Goal: Task Accomplishment & Management: Manage account settings

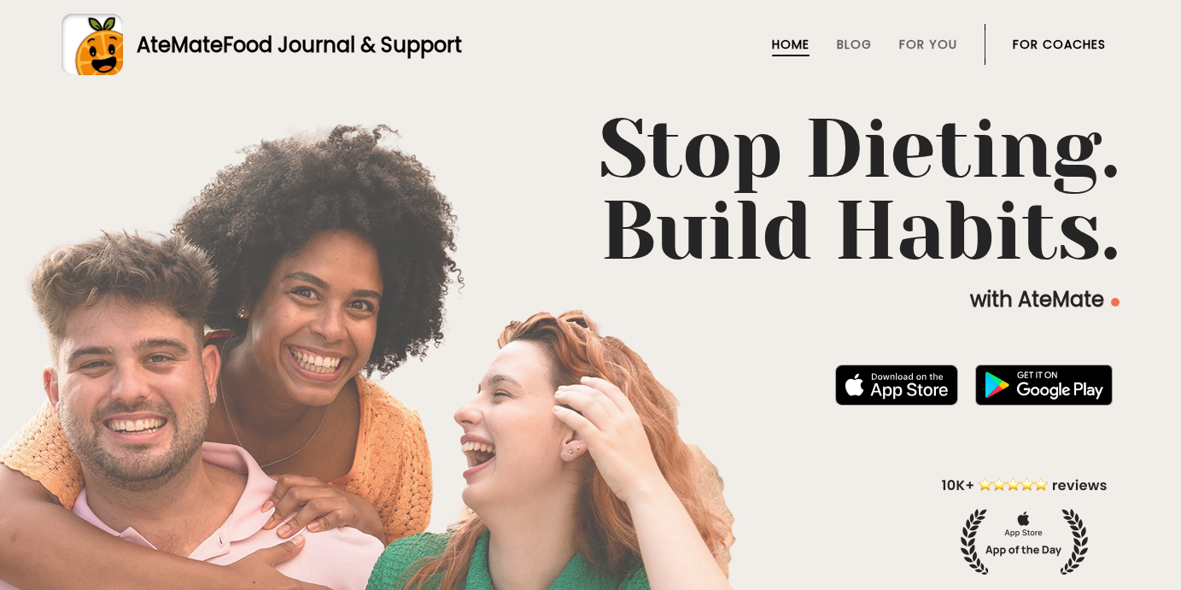
click at [1042, 39] on link "For Coaches" at bounding box center [1059, 45] width 93 height 14
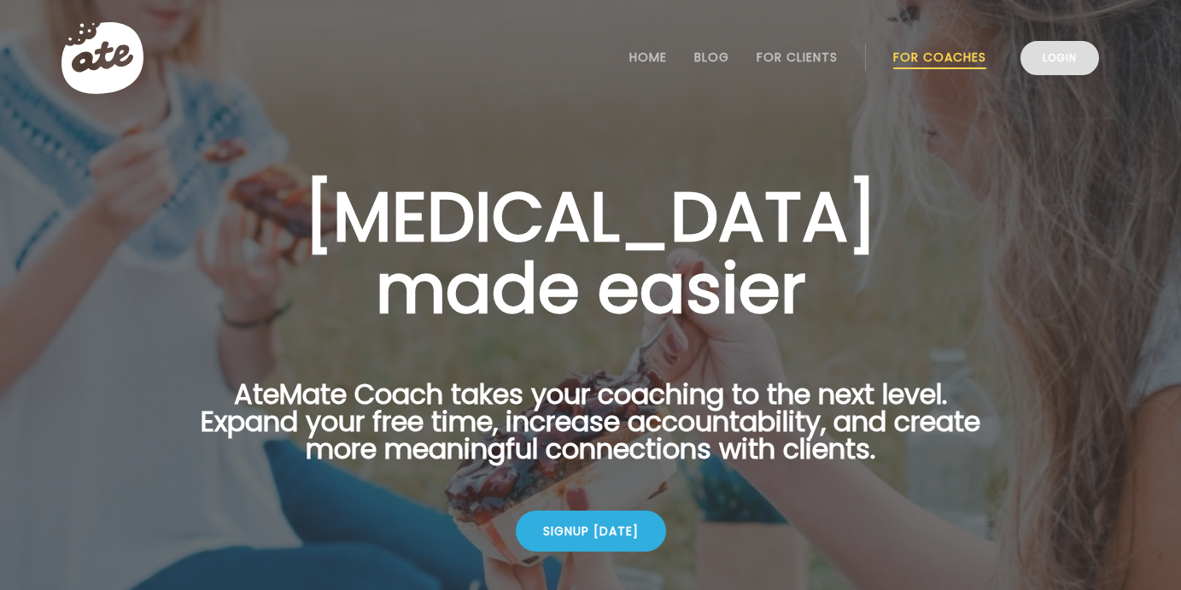
click at [1051, 53] on link "Login" at bounding box center [1060, 58] width 79 height 34
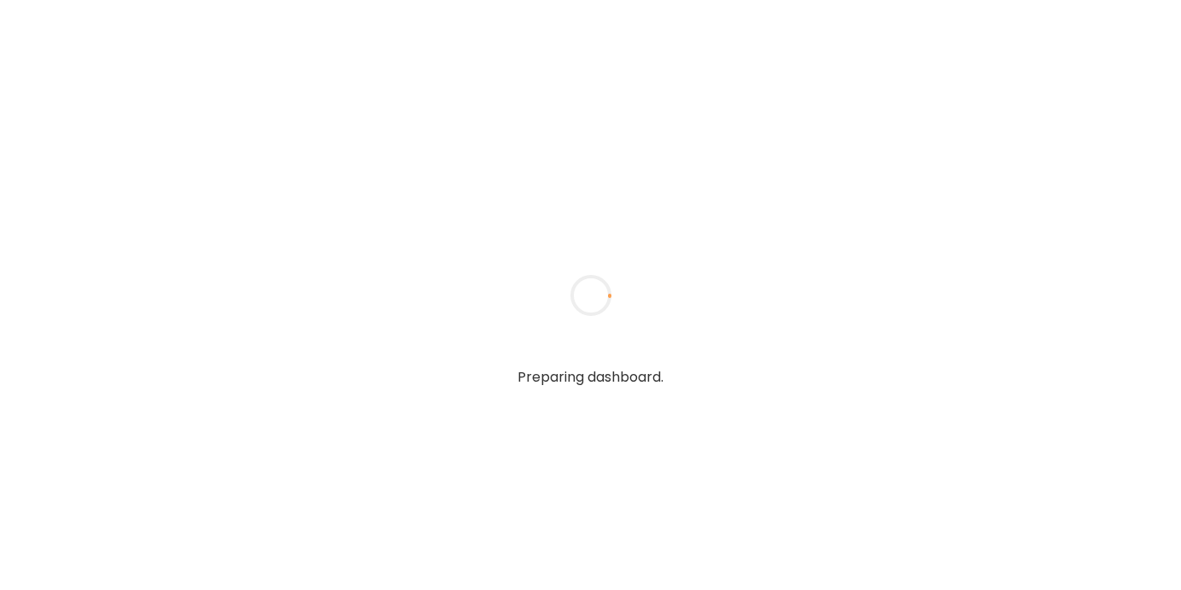
type input "*****"
type input "**********"
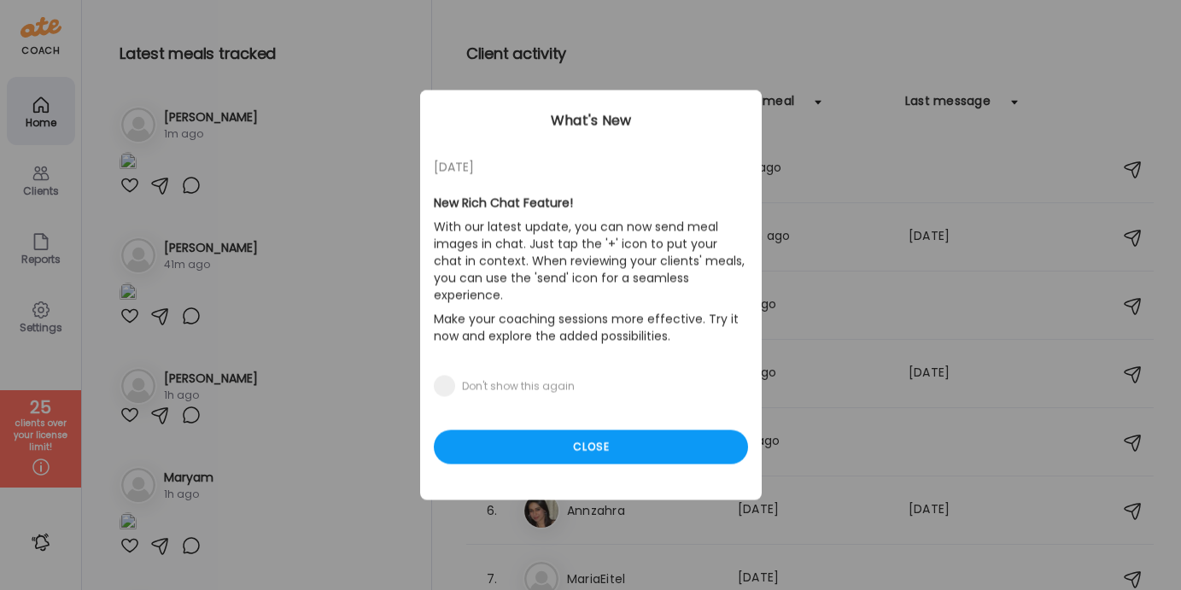
type input "**********"
click at [44, 199] on div "Ate Coach Dashboard Wahoo! It’s official Take a moment to set up your Coach Pro…" at bounding box center [590, 295] width 1181 height 590
click at [512, 430] on div "Close" at bounding box center [591, 447] width 314 height 34
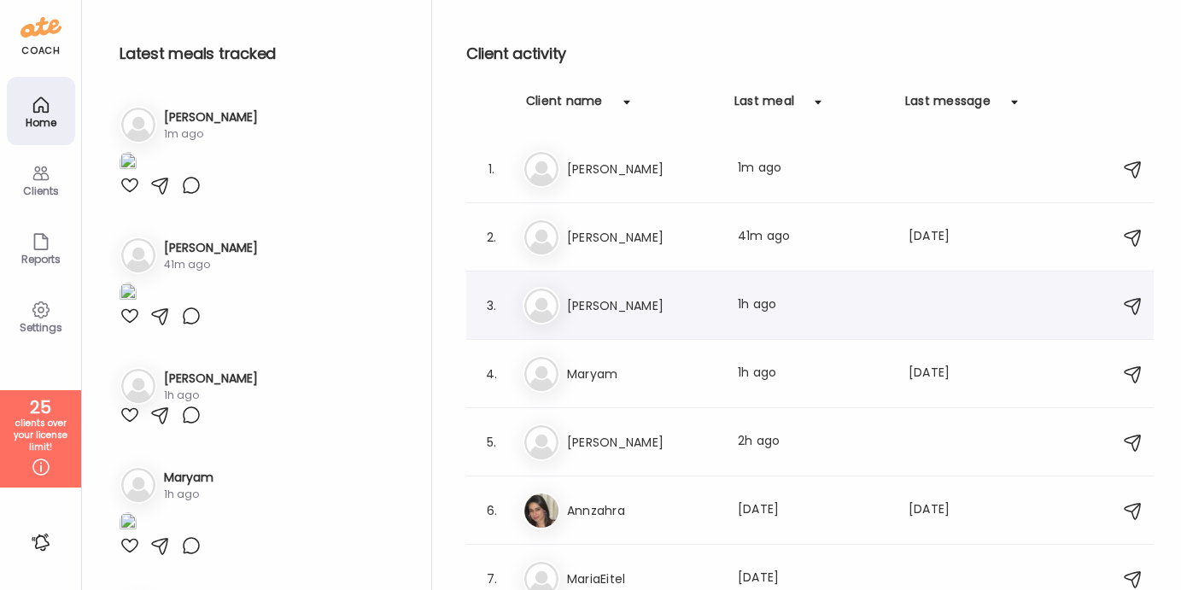
click at [588, 309] on h3 "Laura Buchanan" at bounding box center [642, 306] width 150 height 20
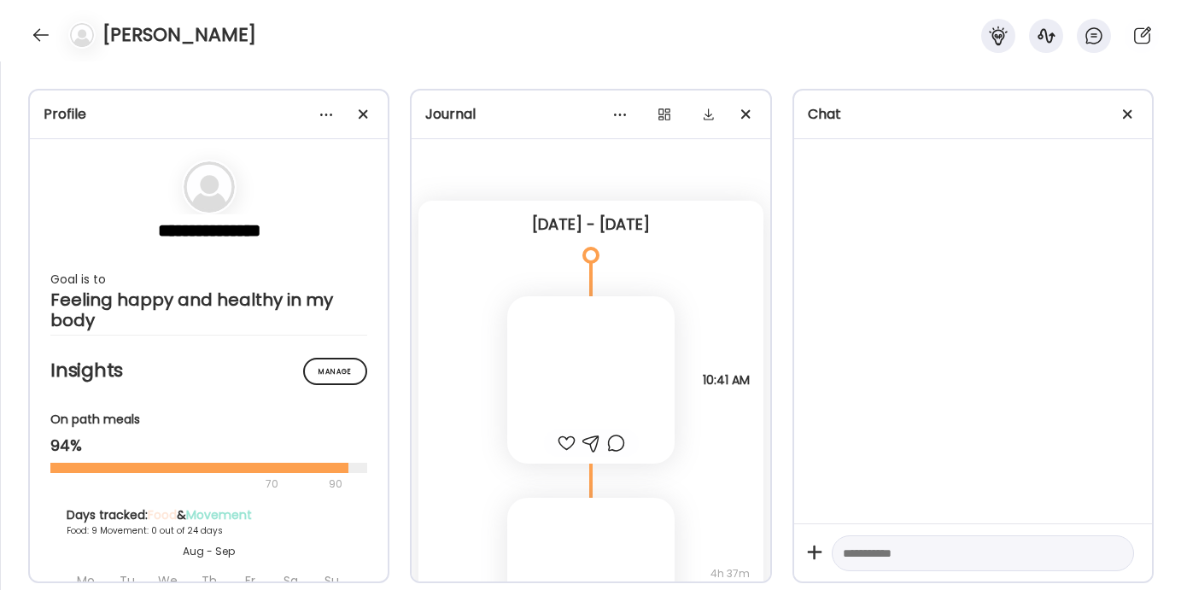
click at [363, 112] on span at bounding box center [363, 113] width 9 height 9
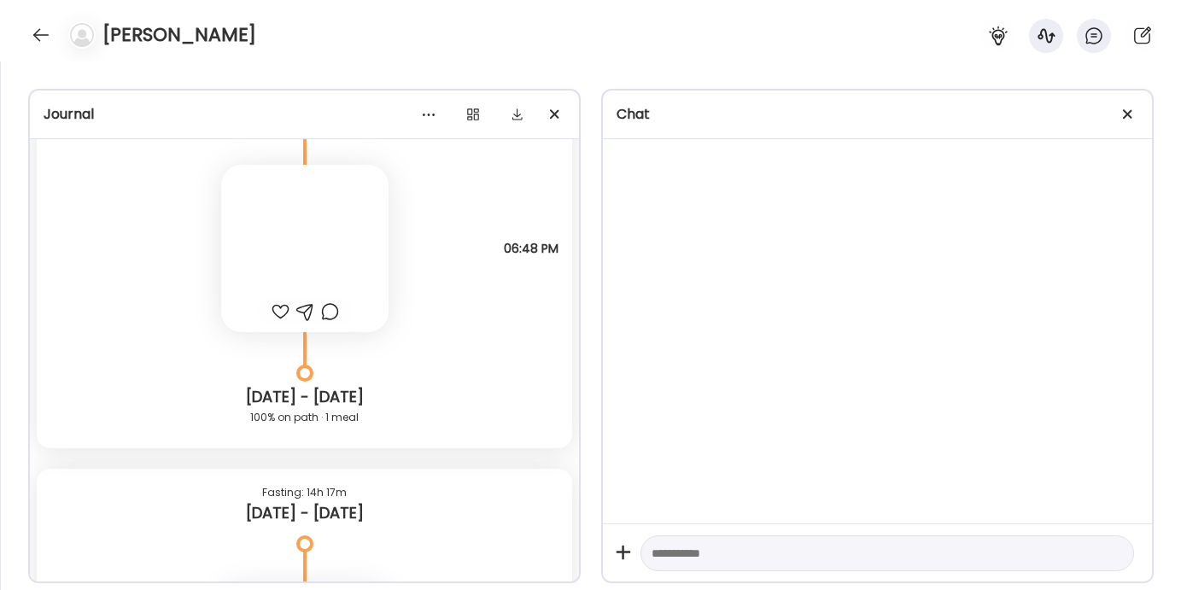
scroll to position [11891, 0]
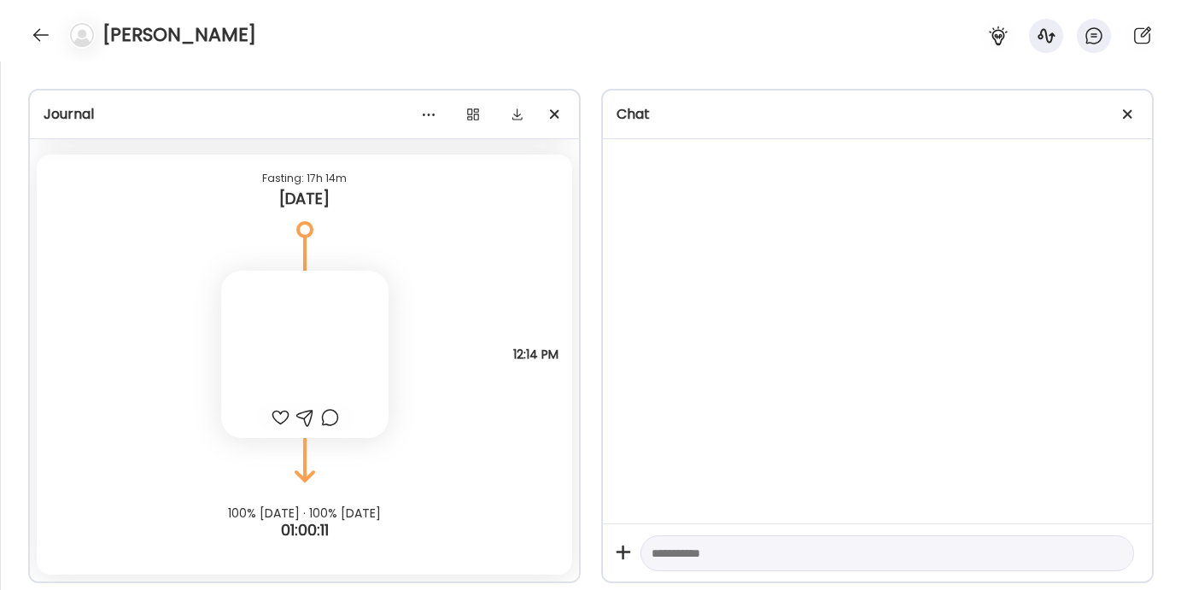
click at [1125, 115] on span at bounding box center [1127, 113] width 9 height 9
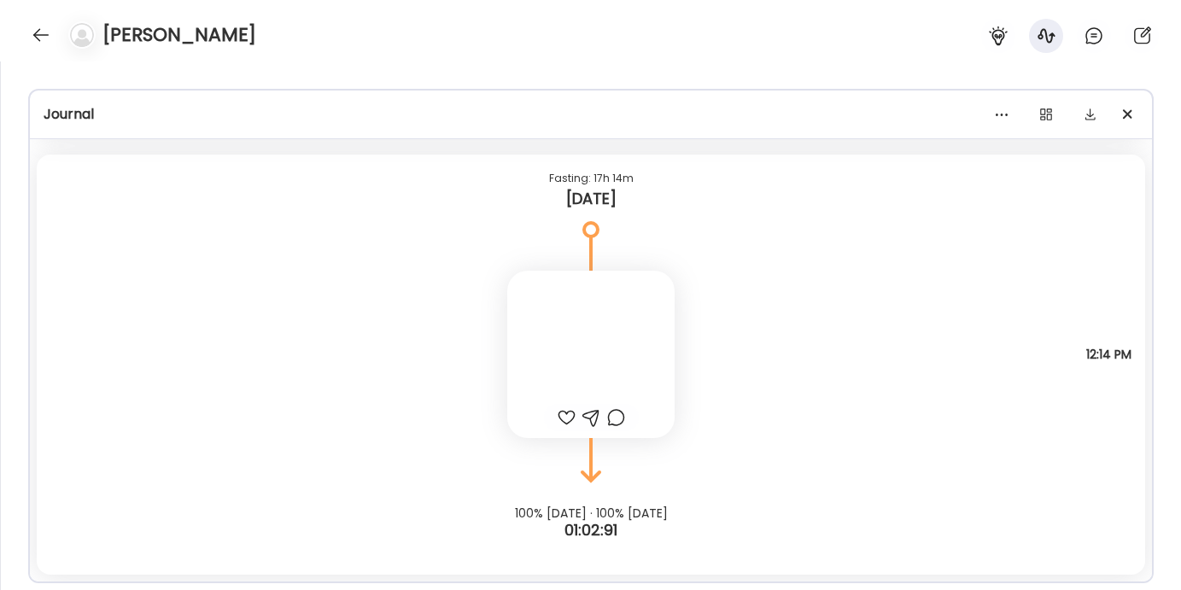
click at [546, 327] on div at bounding box center [590, 354] width 167 height 167
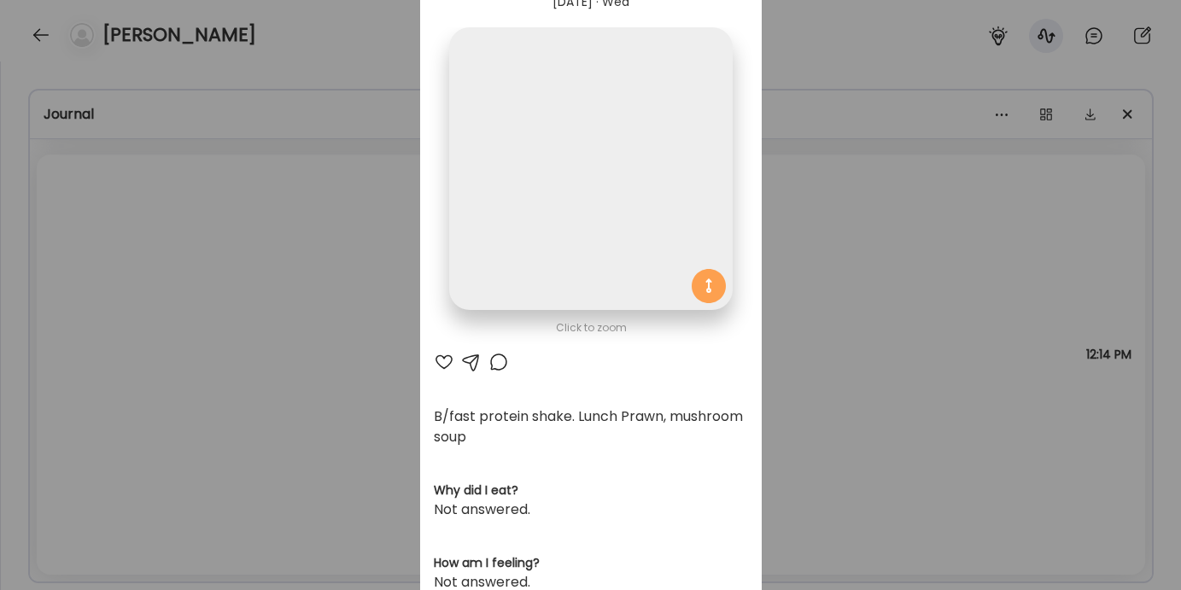
scroll to position [82, 0]
click at [297, 313] on div "Ate Coach Dashboard Wahoo! It’s official Take a moment to set up your Coach Pro…" at bounding box center [590, 295] width 1181 height 590
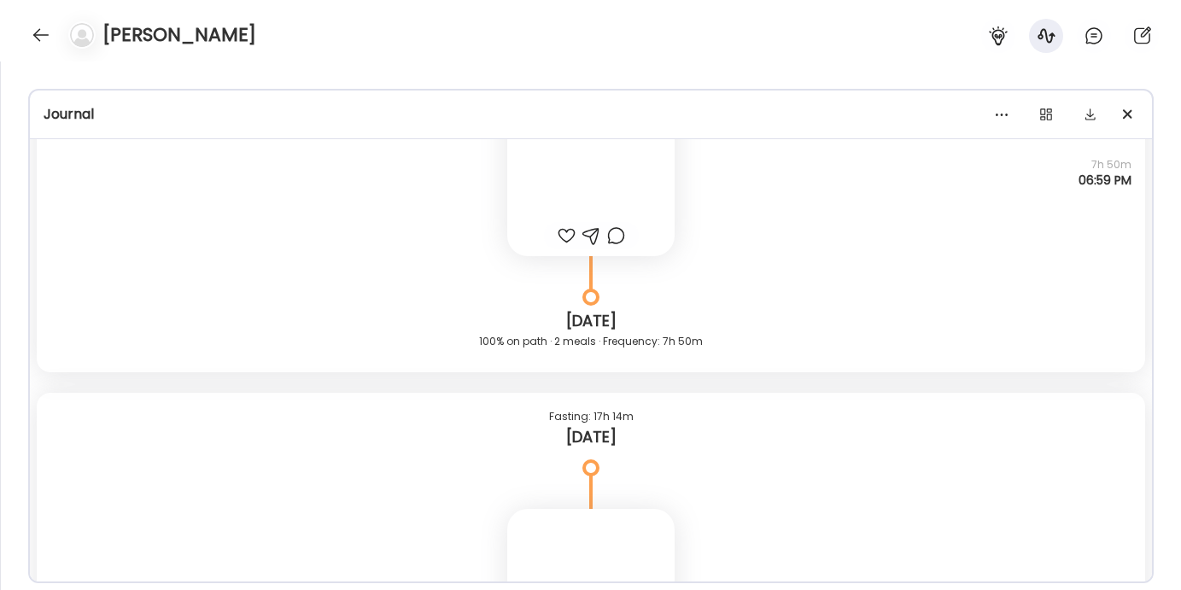
scroll to position [11299, 0]
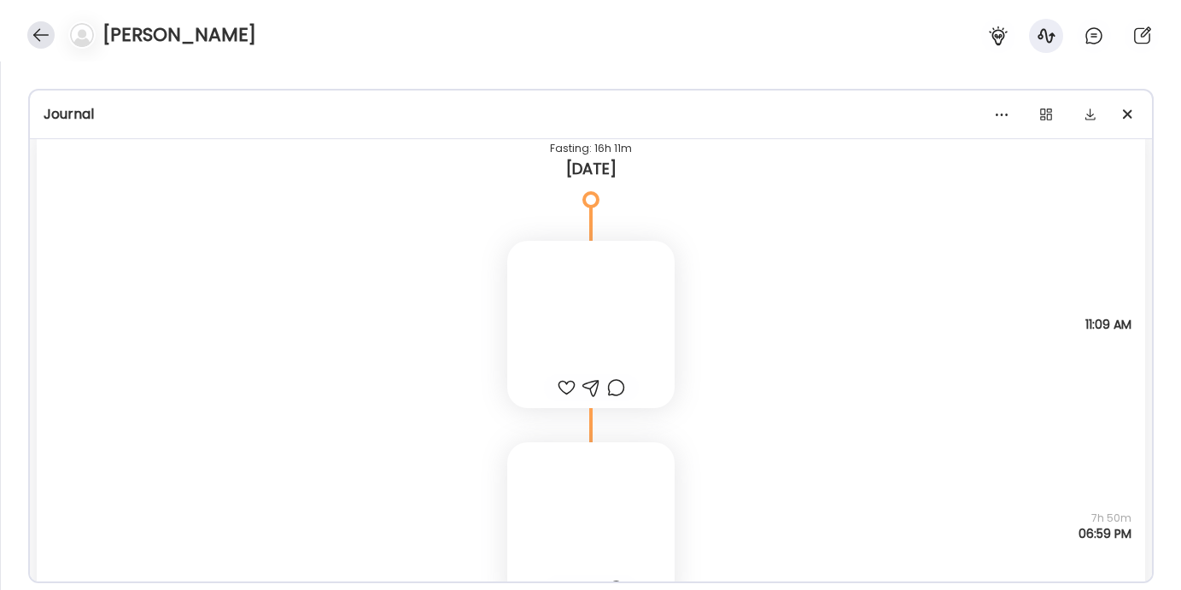
click at [39, 36] on div at bounding box center [40, 34] width 27 height 27
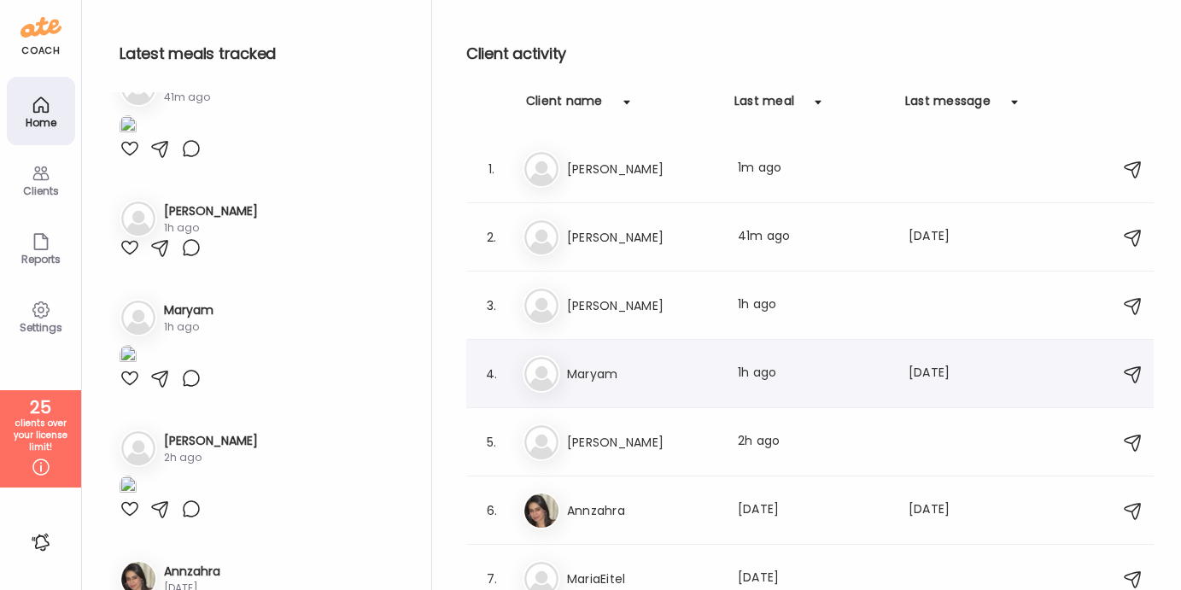
scroll to position [166, 0]
click at [584, 384] on div "Ma Maryam Last meal: 1h ago Last message: 379d ago You: Hello, well received 👍" at bounding box center [813, 374] width 580 height 38
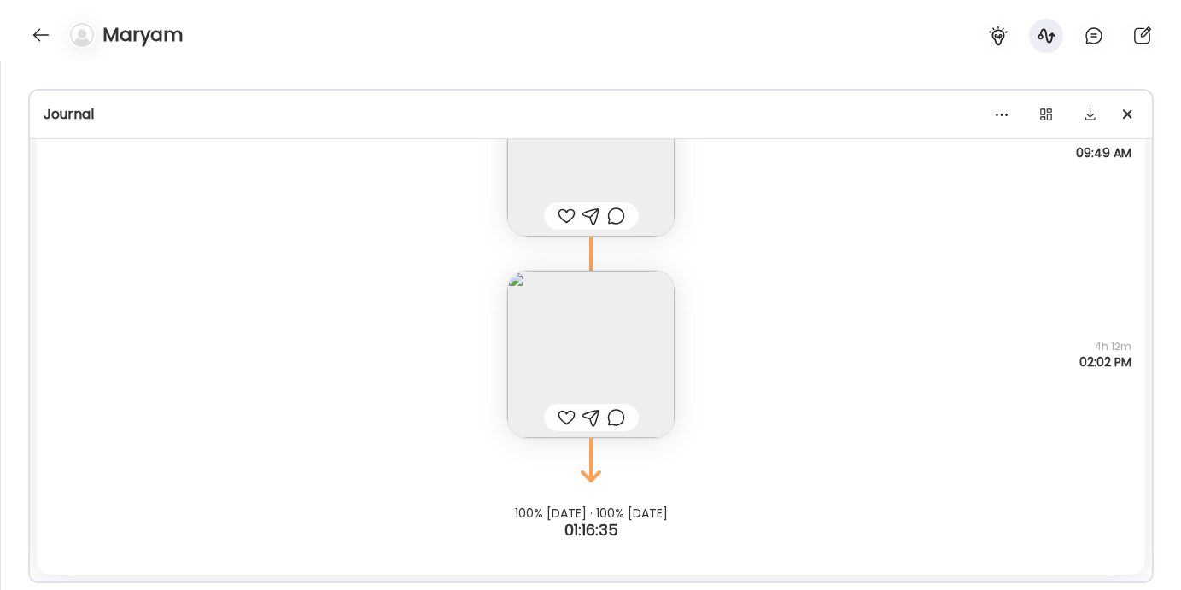
scroll to position [16518, 0]
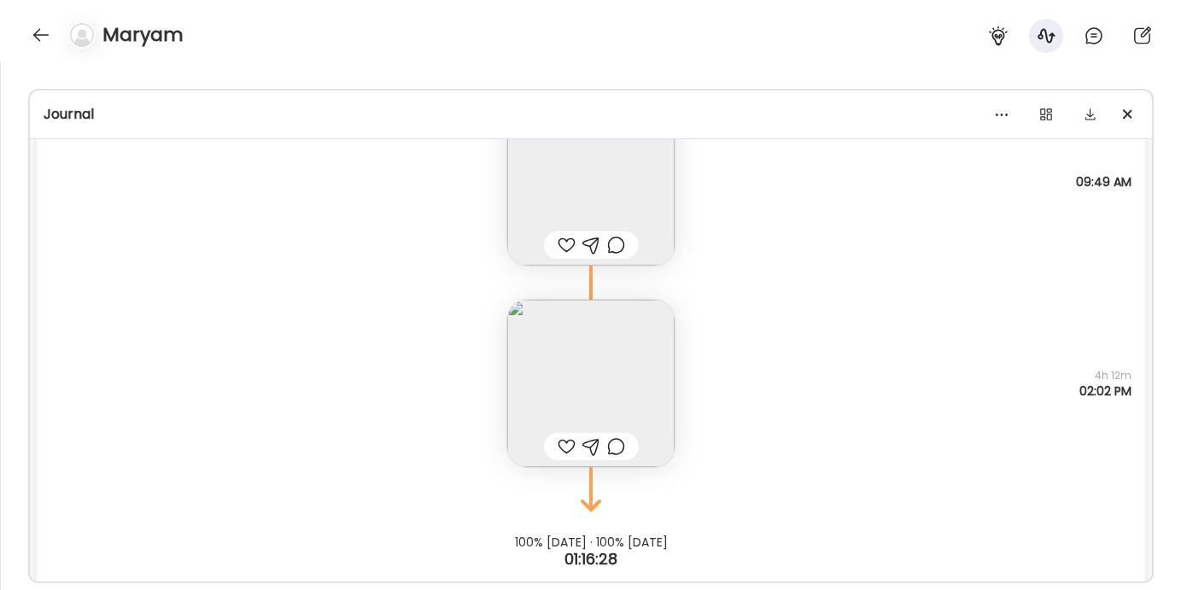
click at [585, 384] on img at bounding box center [590, 383] width 167 height 167
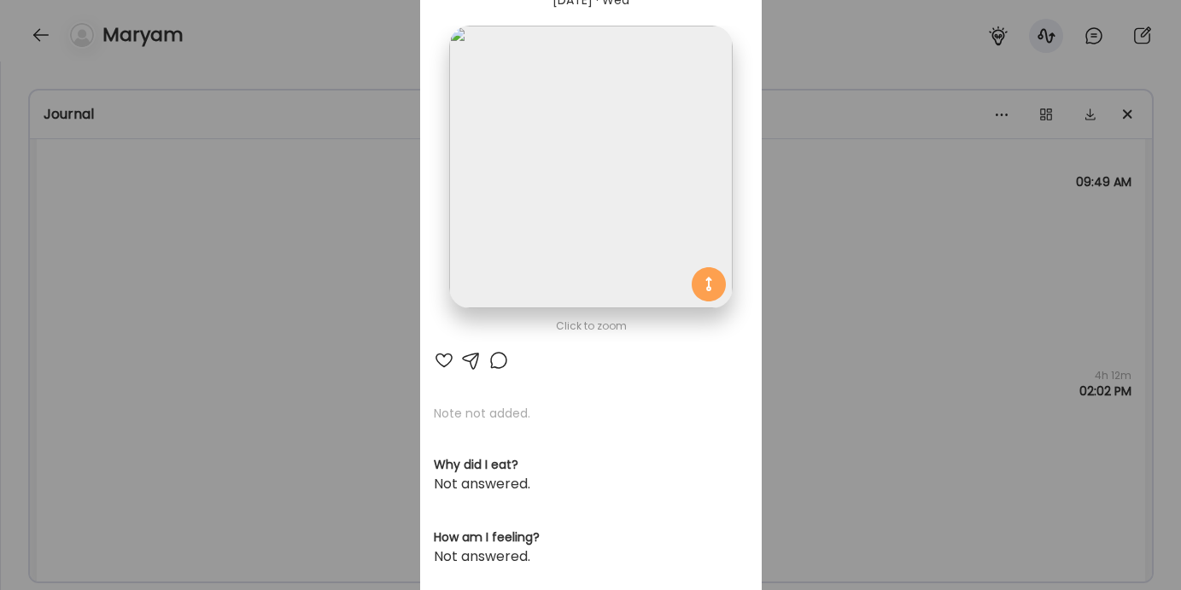
click at [370, 296] on div "Ate Coach Dashboard Wahoo! It’s official Take a moment to set up your Coach Pro…" at bounding box center [590, 295] width 1181 height 590
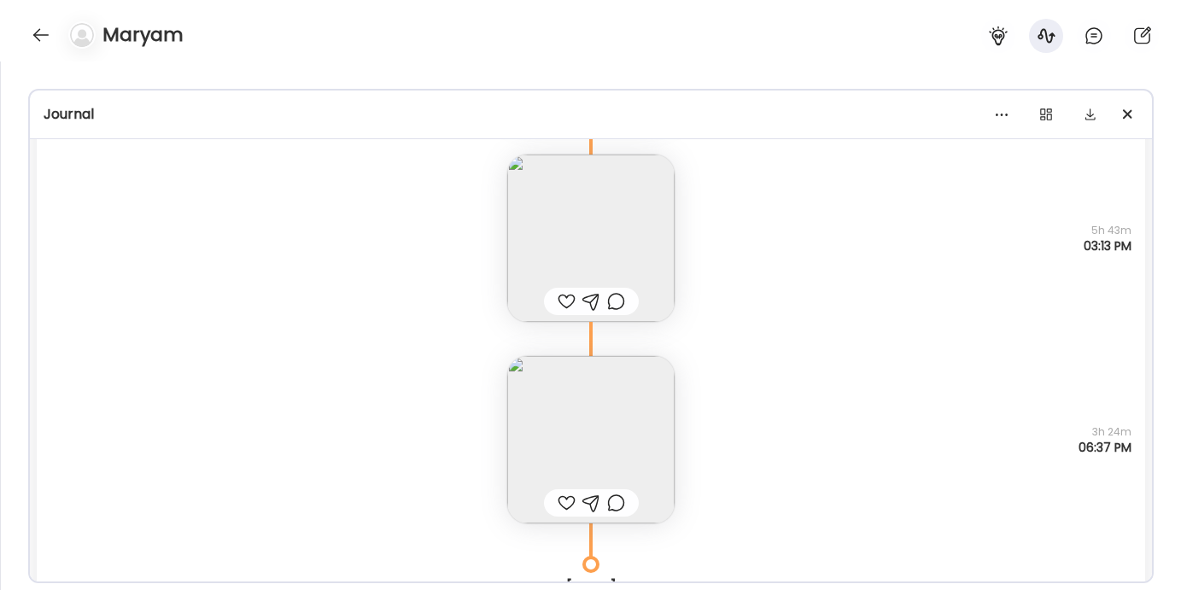
scroll to position [15838, 0]
click at [571, 403] on img at bounding box center [590, 441] width 167 height 167
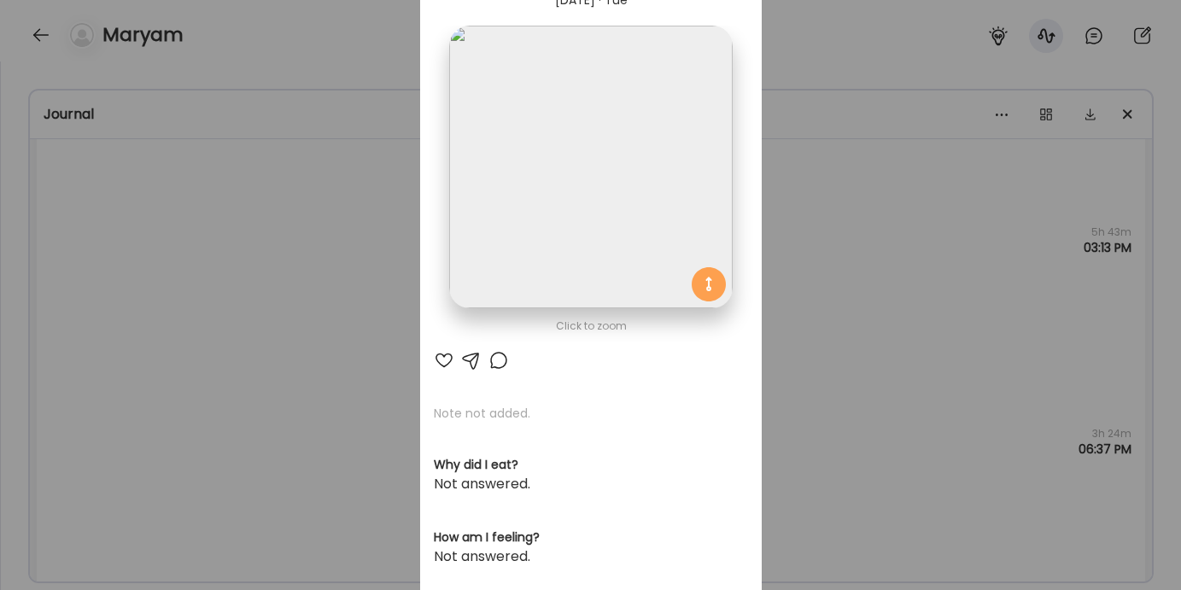
click at [368, 208] on div "Ate Coach Dashboard Wahoo! It’s official Take a moment to set up your Coach Pro…" at bounding box center [590, 295] width 1181 height 590
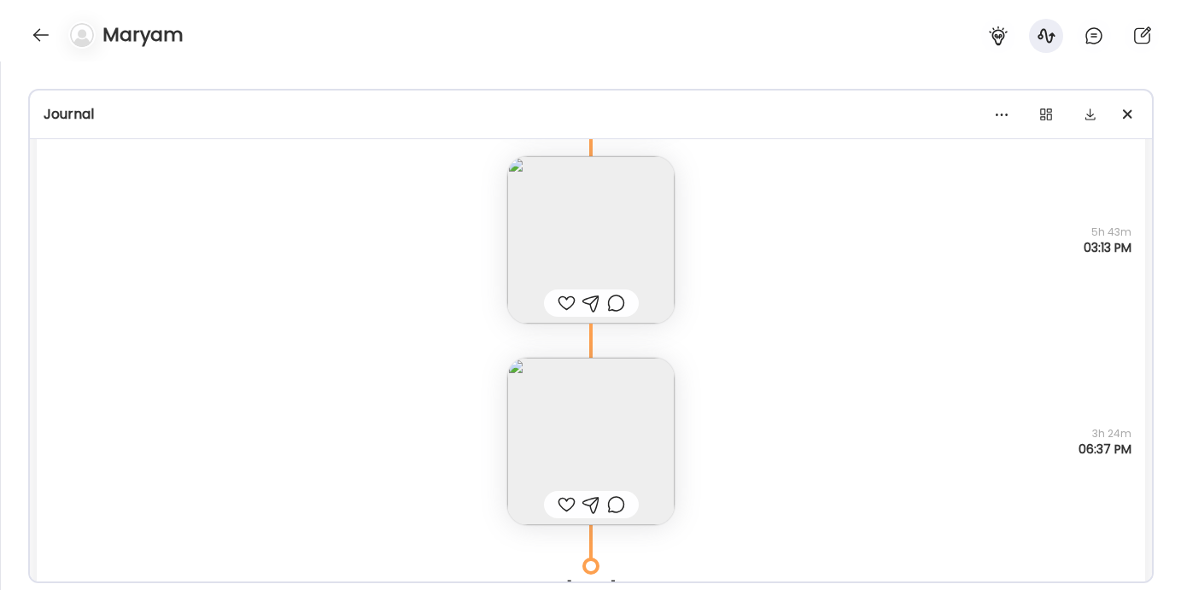
click at [546, 250] on img at bounding box center [590, 239] width 167 height 167
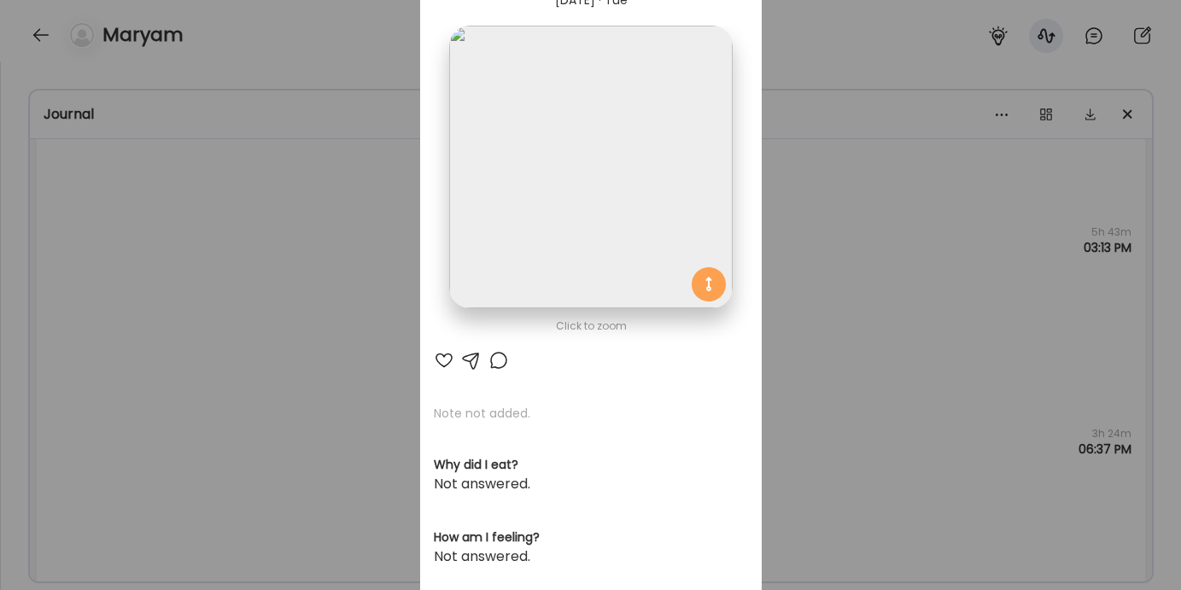
click at [231, 276] on div "Ate Coach Dashboard Wahoo! It’s official Take a moment to set up your Coach Pro…" at bounding box center [590, 295] width 1181 height 590
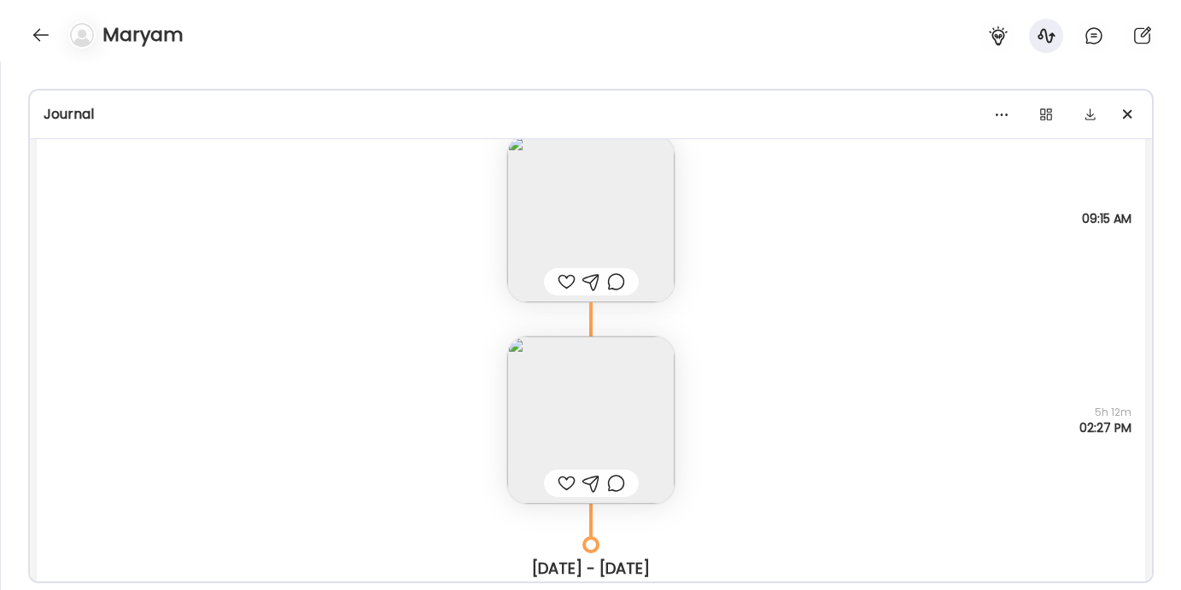
scroll to position [14123, 0]
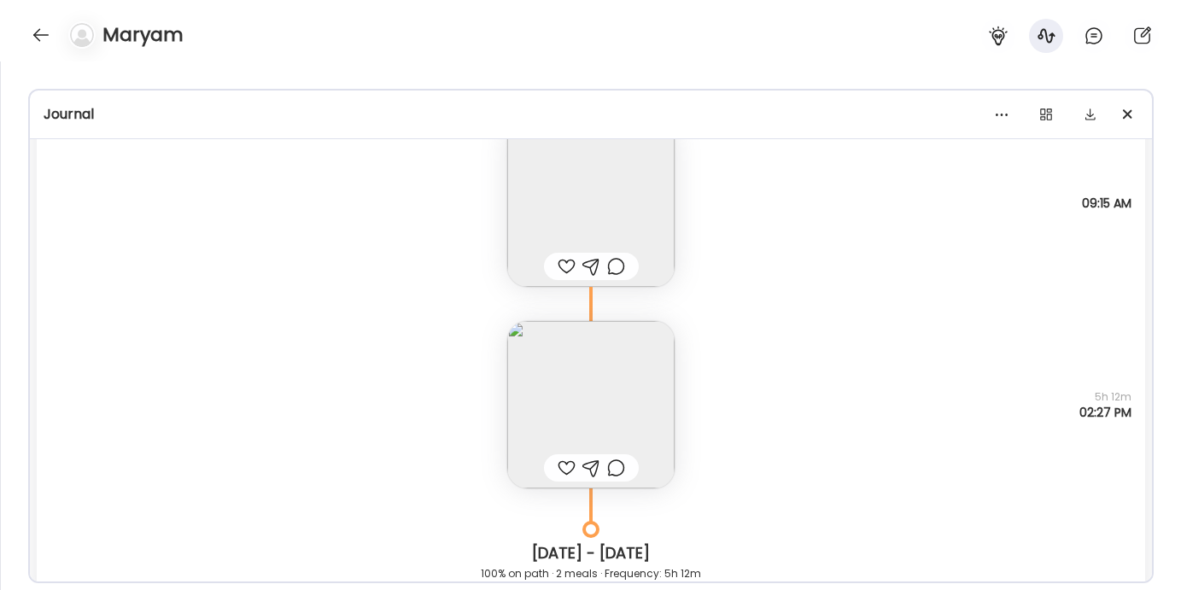
click at [587, 401] on img at bounding box center [590, 404] width 167 height 167
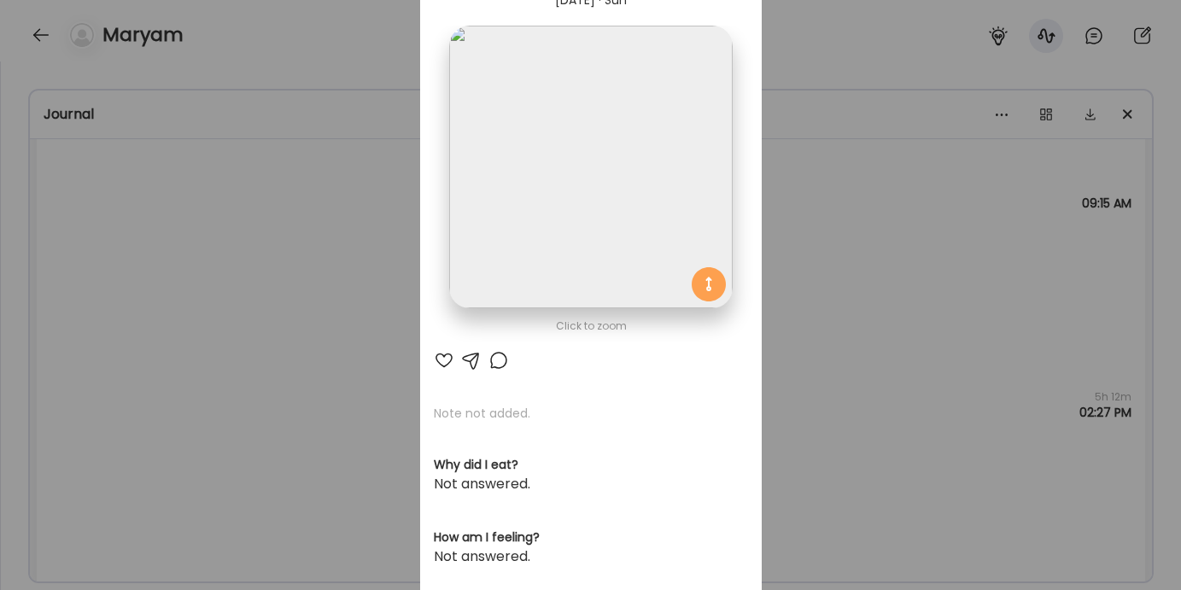
click at [277, 314] on div "Ate Coach Dashboard Wahoo! It’s official Take a moment to set up your Coach Pro…" at bounding box center [590, 295] width 1181 height 590
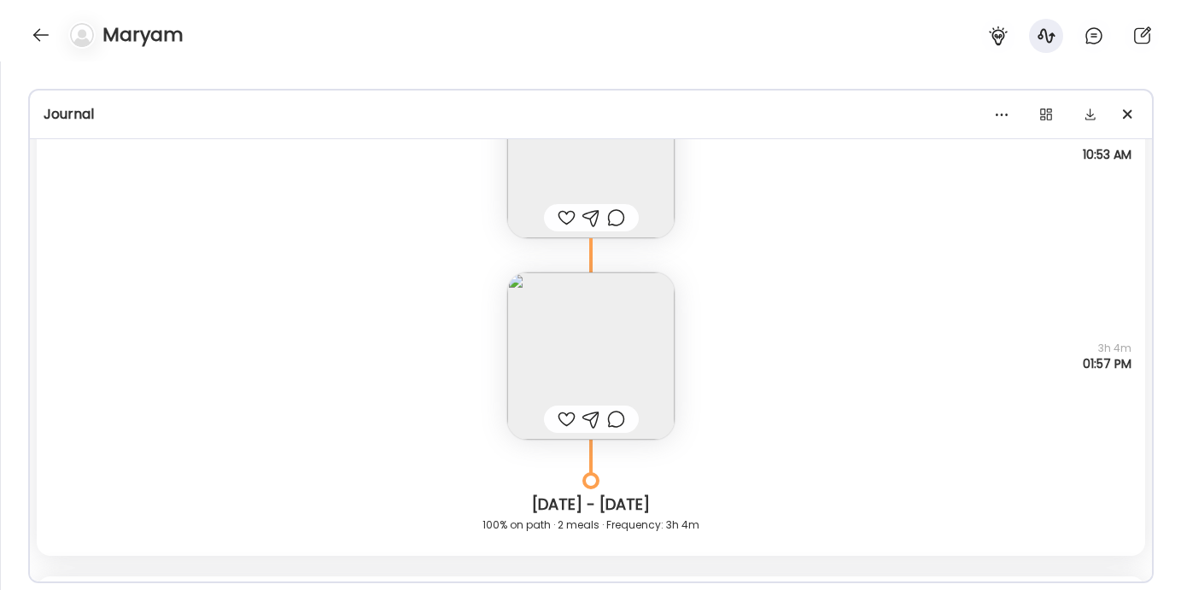
scroll to position [13549, 0]
click at [536, 354] on img at bounding box center [590, 355] width 167 height 167
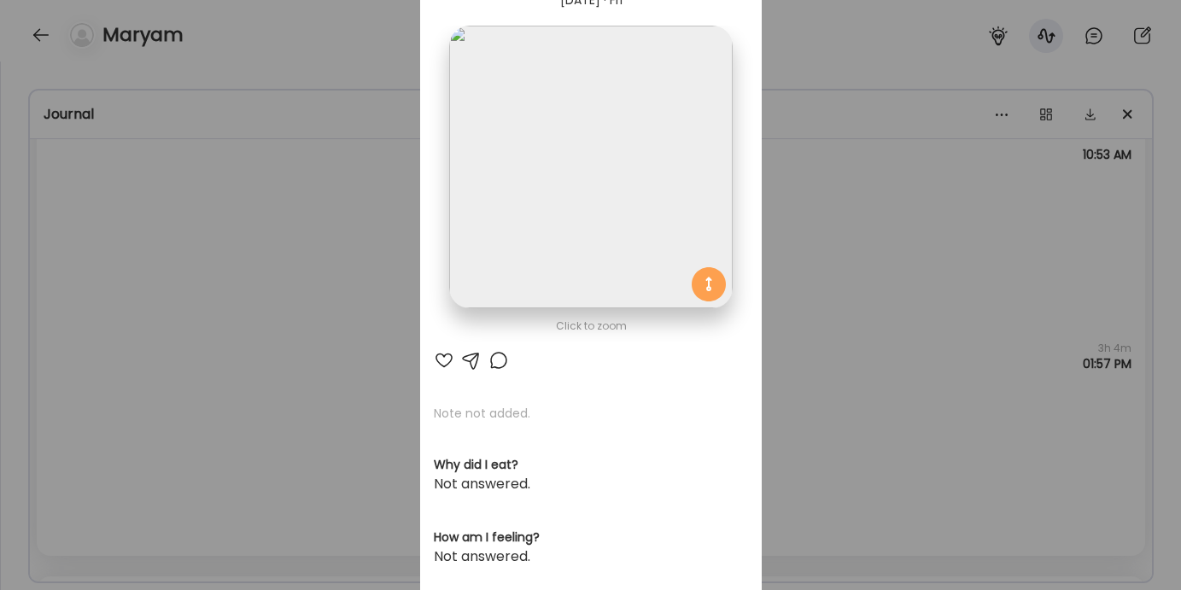
click at [381, 266] on div "Ate Coach Dashboard Wahoo! It’s official Take a moment to set up your Coach Pro…" at bounding box center [590, 295] width 1181 height 590
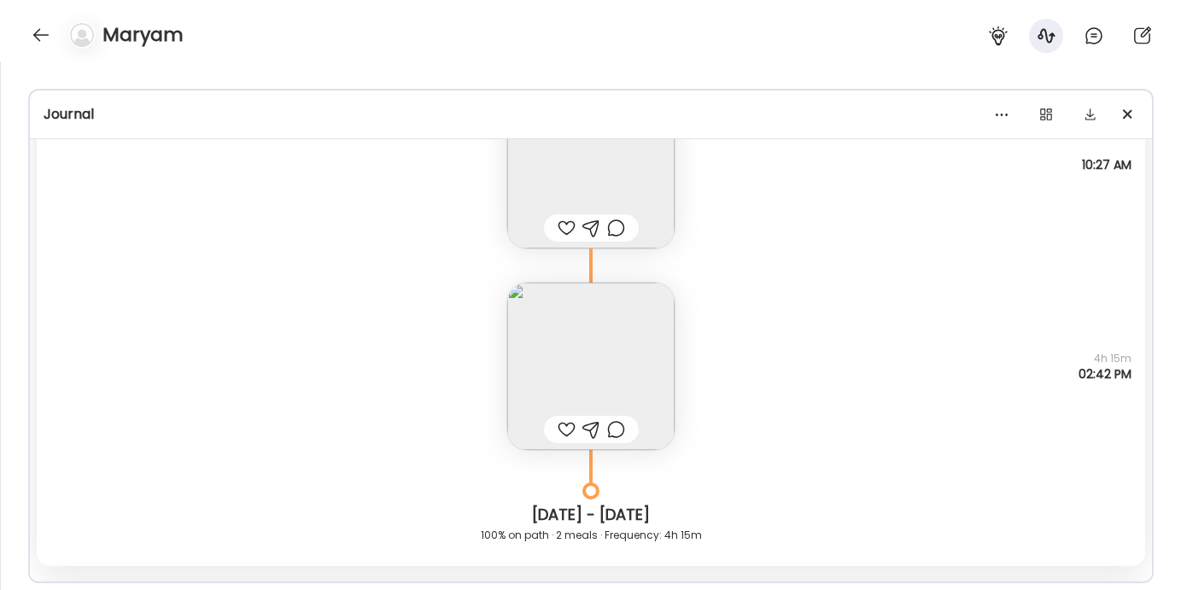
scroll to position [12919, 0]
click at [542, 389] on img at bounding box center [590, 364] width 167 height 167
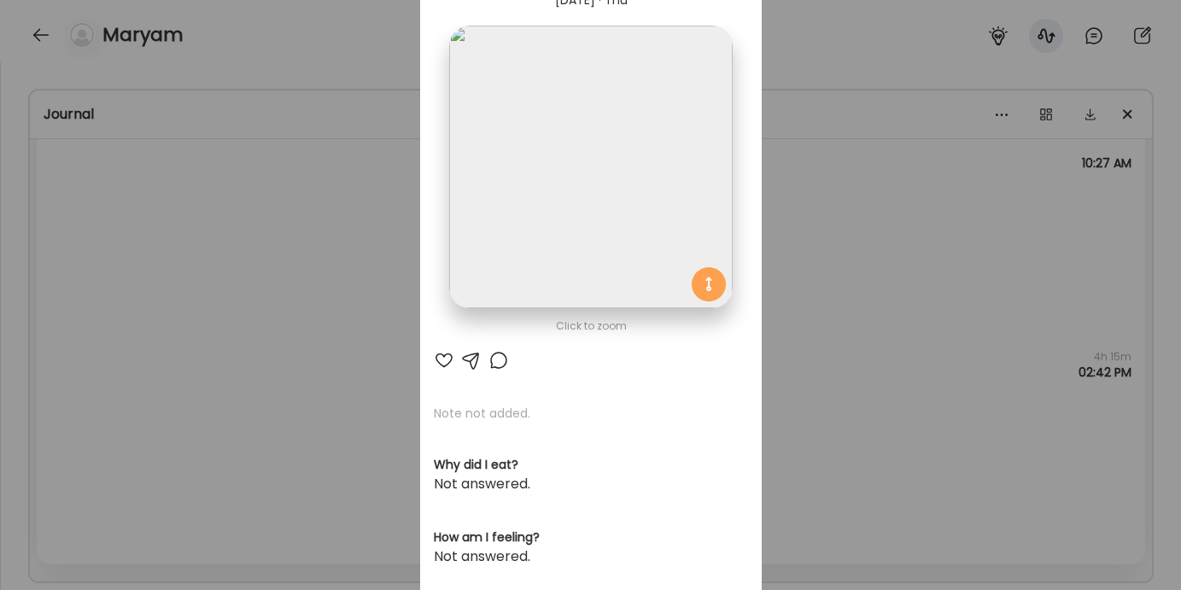
click at [306, 241] on div "Ate Coach Dashboard Wahoo! It’s official Take a moment to set up your Coach Pro…" at bounding box center [590, 295] width 1181 height 590
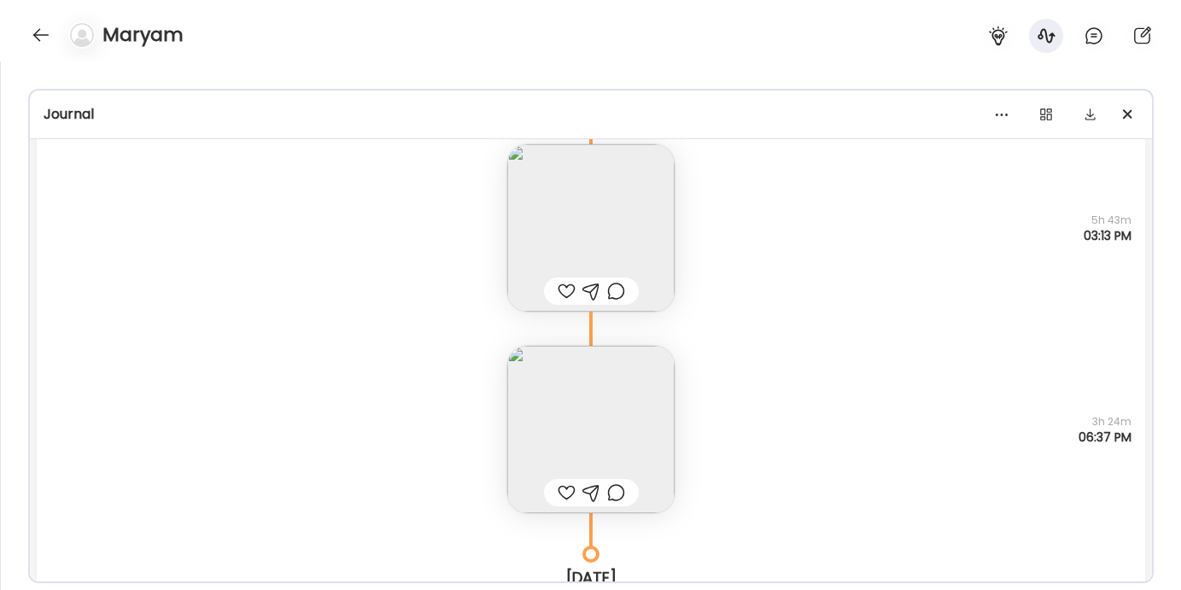
scroll to position [15862, 0]
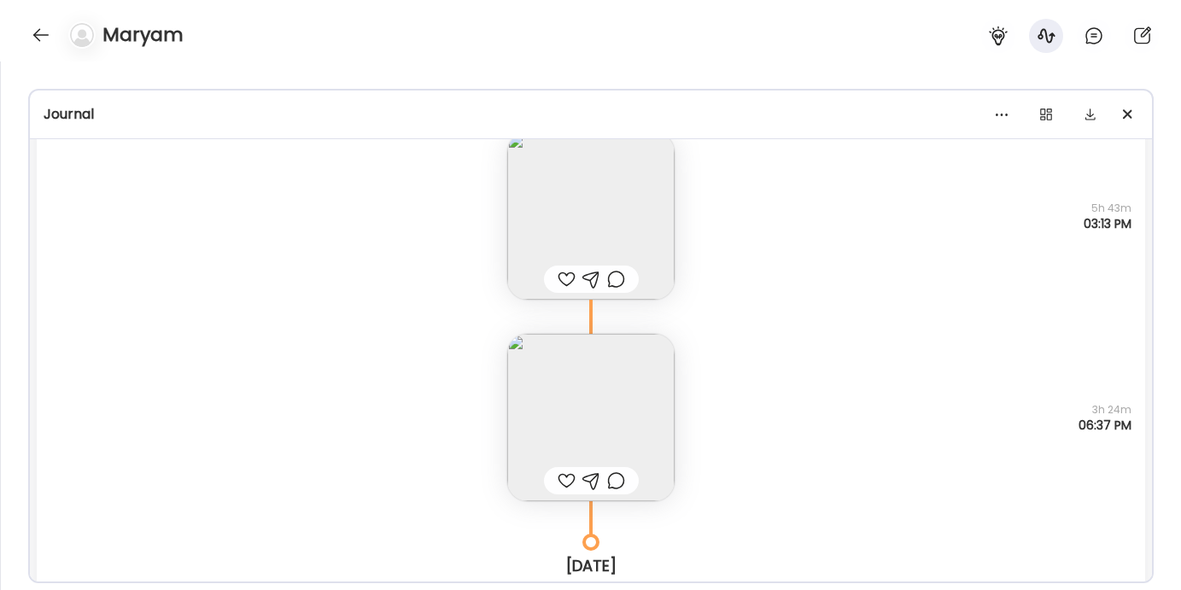
click at [581, 414] on img at bounding box center [590, 417] width 167 height 167
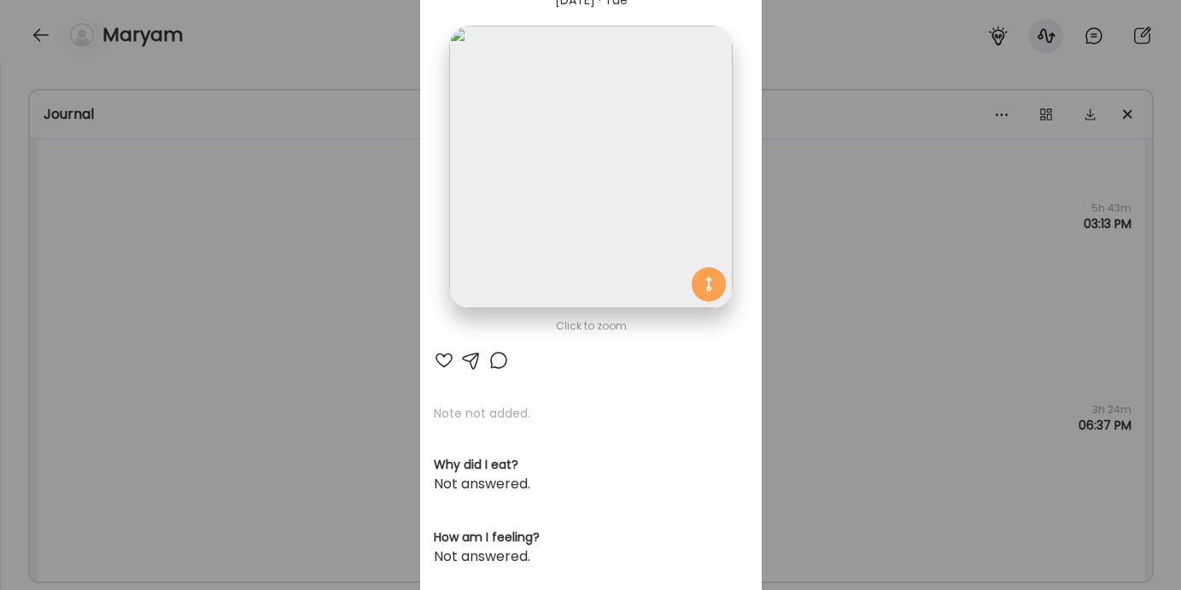
click at [270, 315] on div "Ate Coach Dashboard Wahoo! It’s official Take a moment to set up your Coach Pro…" at bounding box center [590, 295] width 1181 height 590
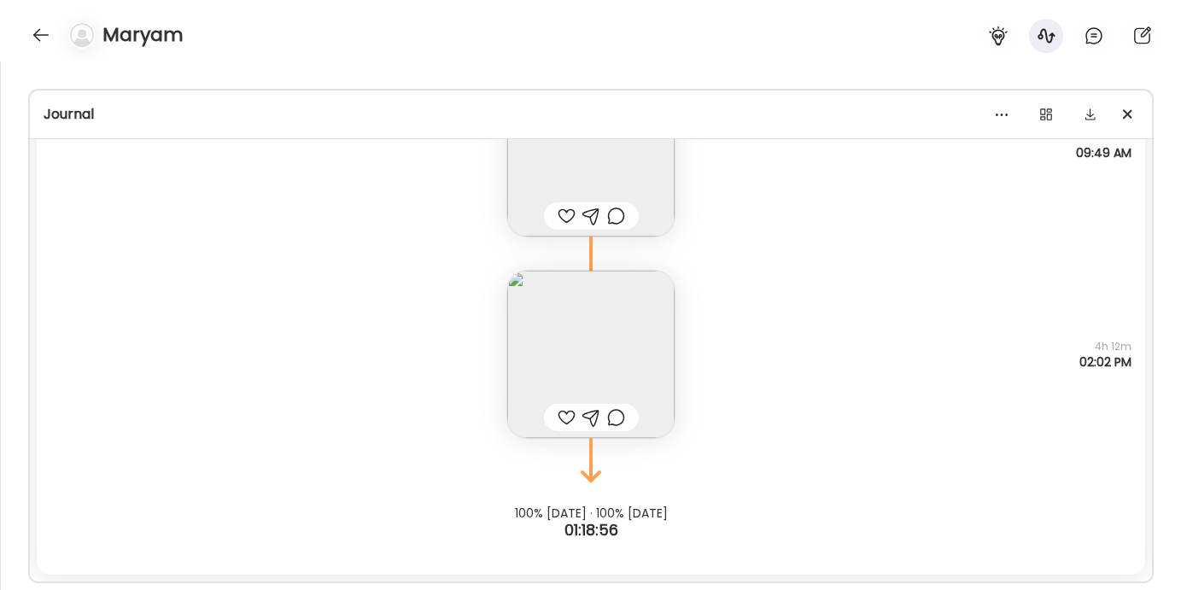
scroll to position [16546, 0]
click at [577, 360] on img at bounding box center [590, 355] width 167 height 167
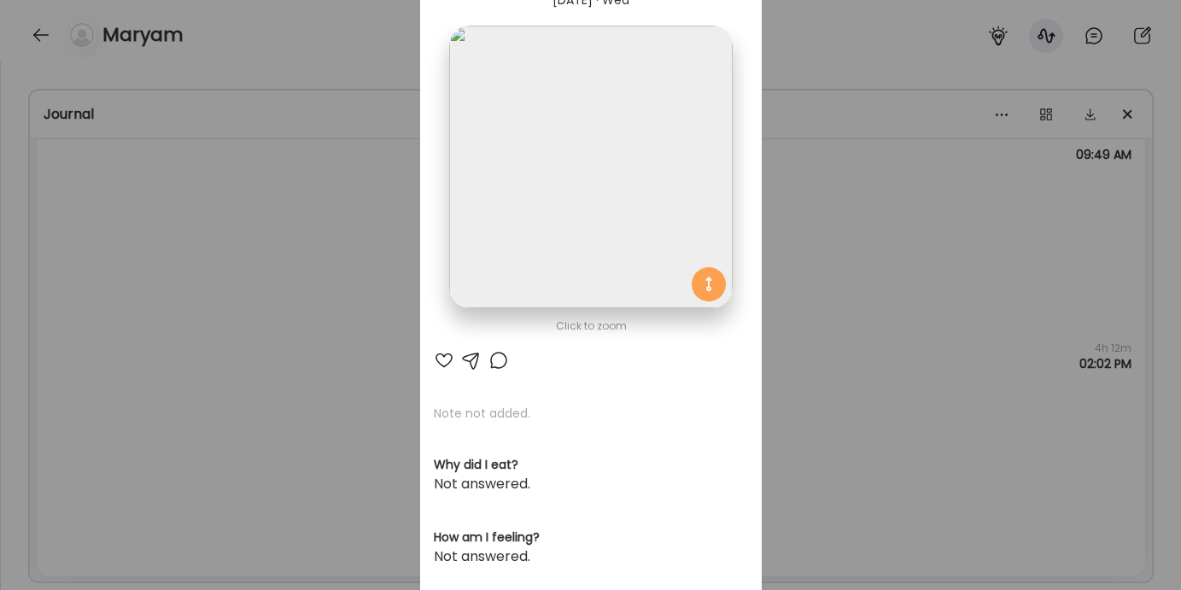
click at [262, 312] on div "Ate Coach Dashboard Wahoo! It’s official Take a moment to set up your Coach Pro…" at bounding box center [590, 295] width 1181 height 590
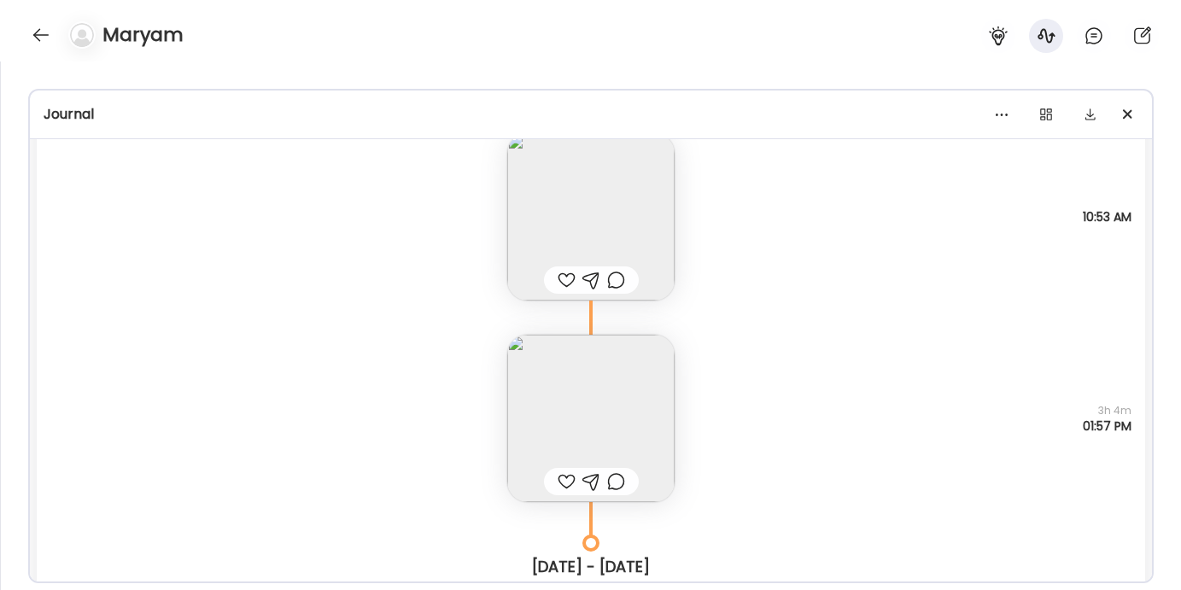
scroll to position [13491, 0]
click at [562, 387] on img at bounding box center [590, 414] width 167 height 167
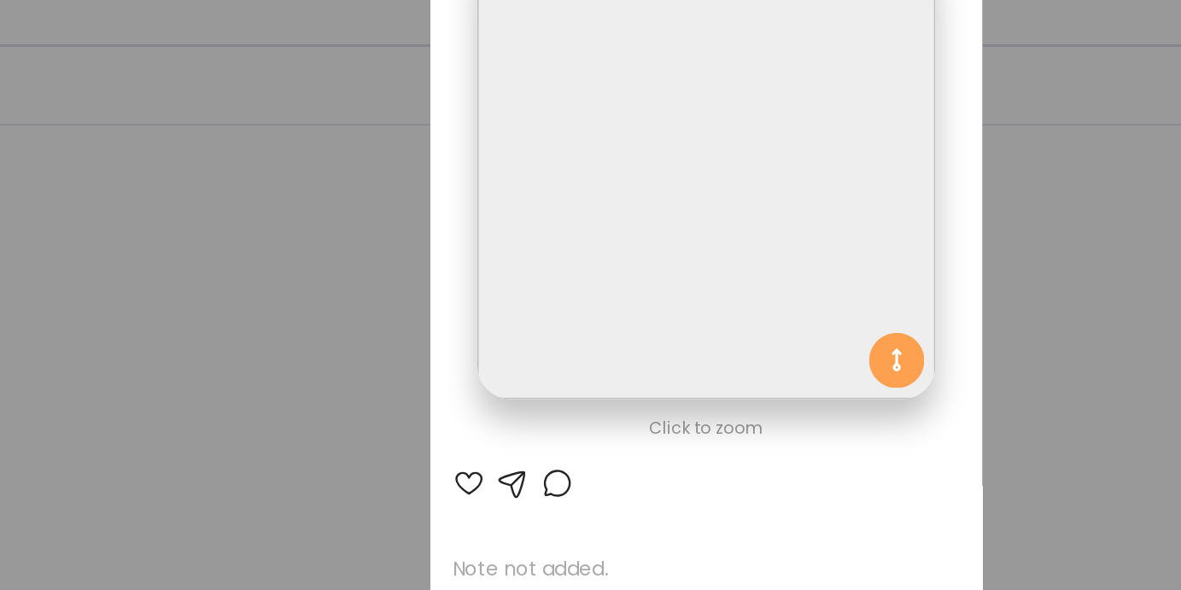
click at [331, 286] on div "Ate Coach Dashboard Wahoo! It’s official Take a moment to set up your Coach Pro…" at bounding box center [590, 295] width 1181 height 590
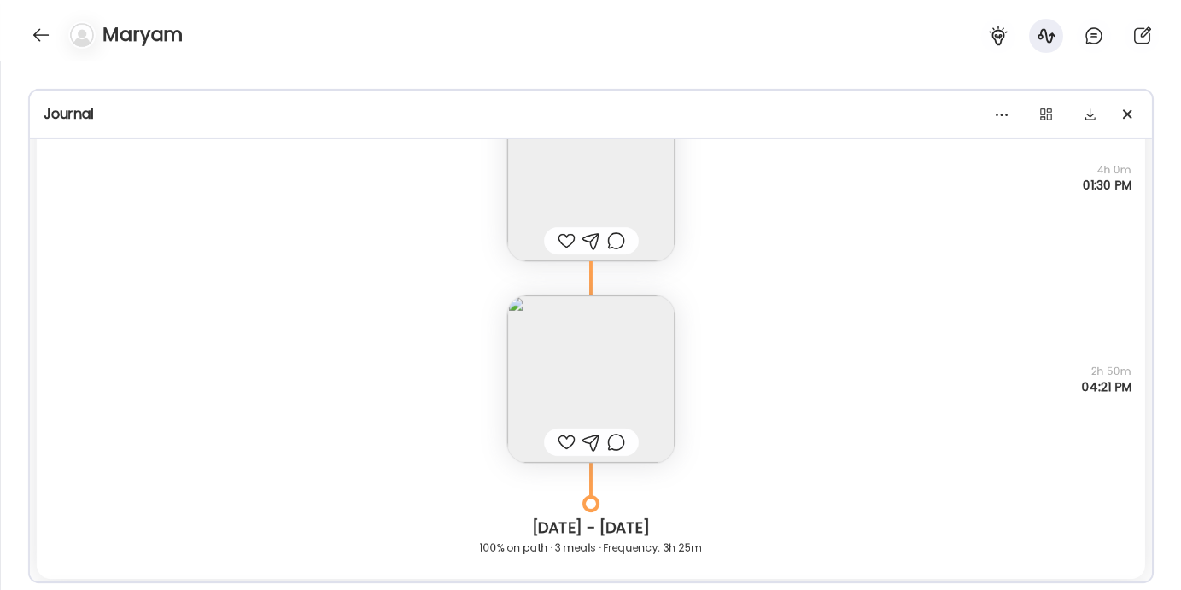
scroll to position [15076, 0]
click at [571, 372] on img at bounding box center [590, 380] width 167 height 167
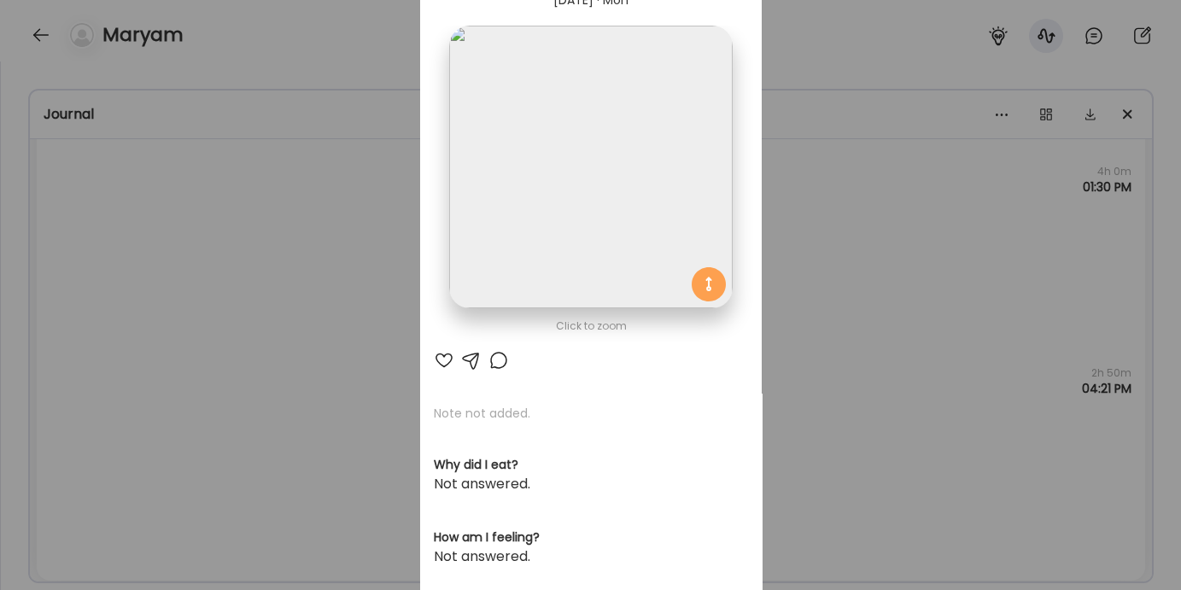
click at [273, 302] on div "Ate Coach Dashboard Wahoo! It’s official Take a moment to set up your Coach Pro…" at bounding box center [590, 295] width 1181 height 590
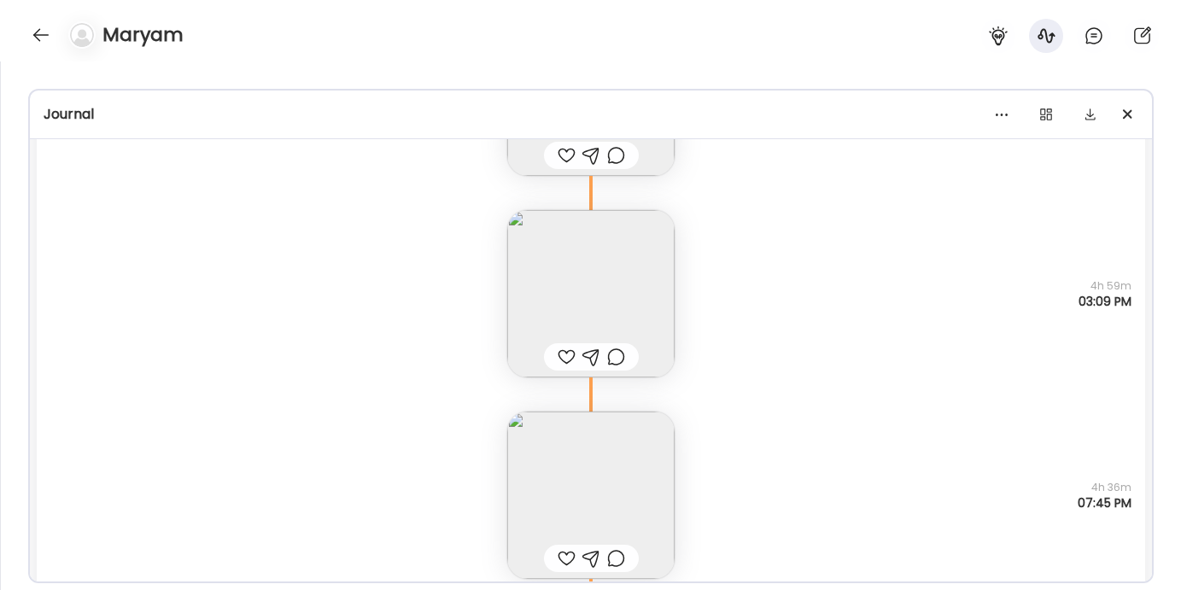
scroll to position [10375, 0]
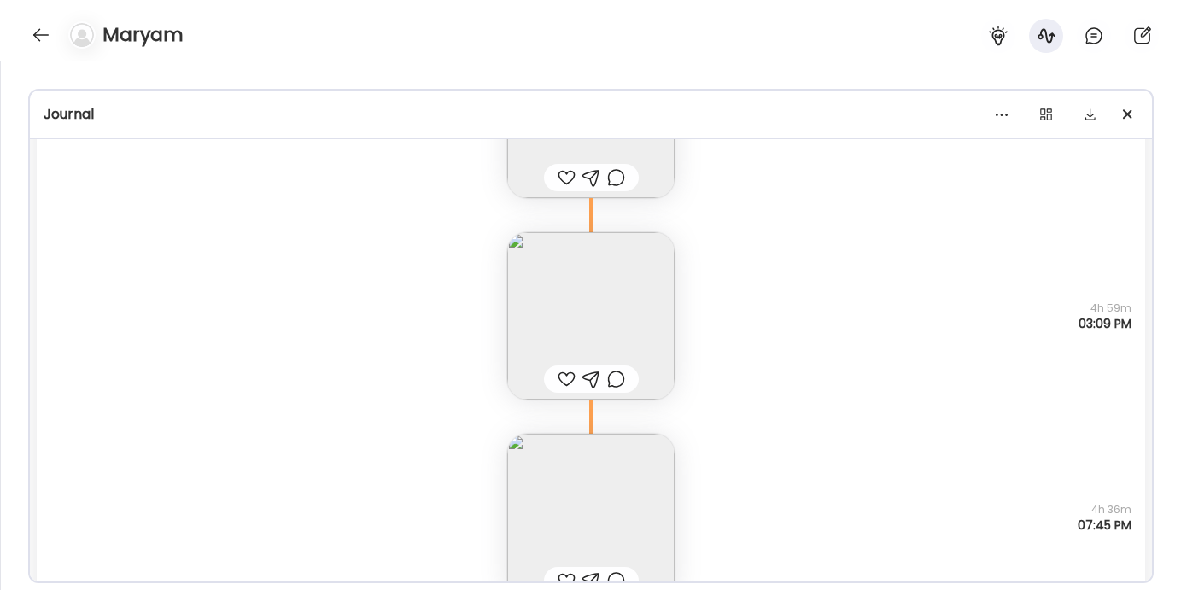
click at [569, 313] on img at bounding box center [590, 315] width 167 height 167
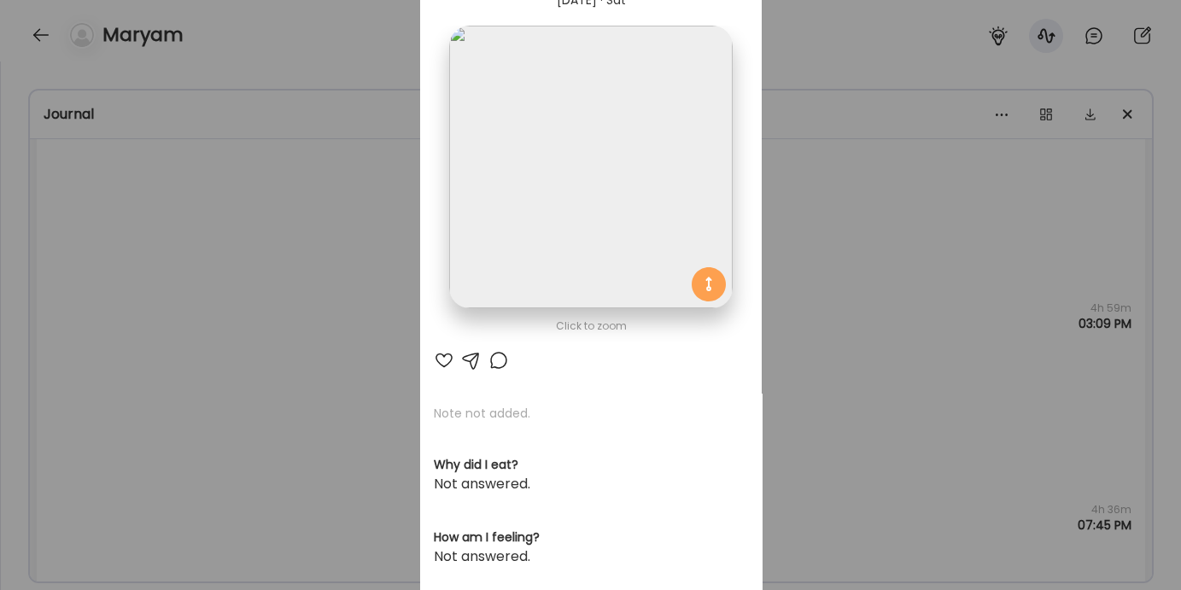
click at [247, 266] on div "Ate Coach Dashboard Wahoo! It’s official Take a moment to set up your Coach Pro…" at bounding box center [590, 295] width 1181 height 590
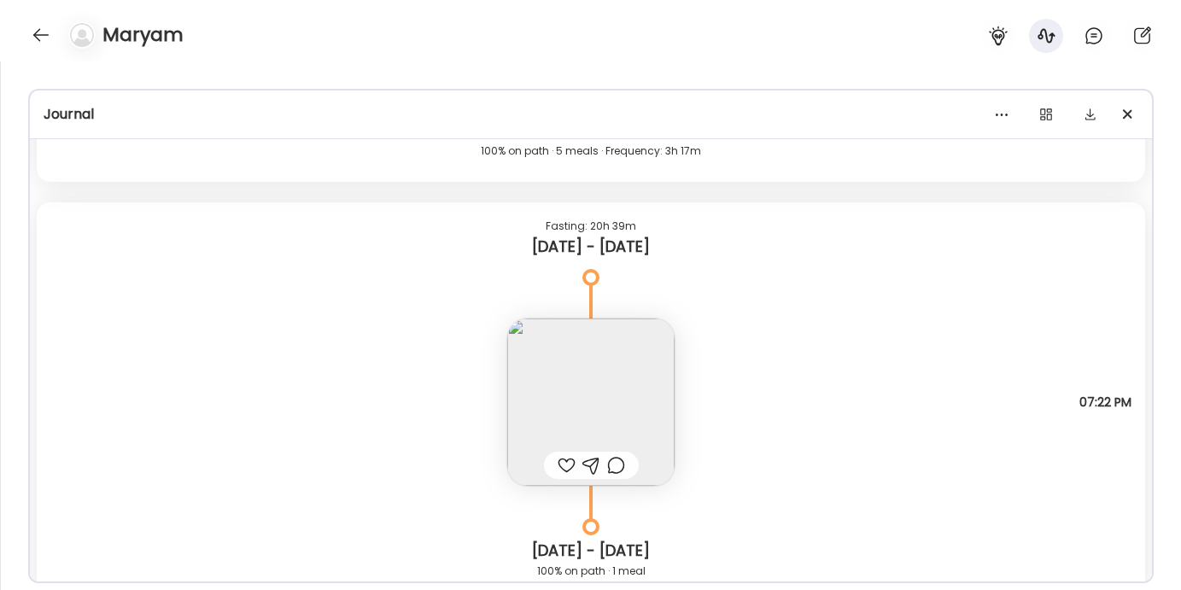
scroll to position [9461, 0]
click at [577, 372] on img at bounding box center [590, 406] width 167 height 167
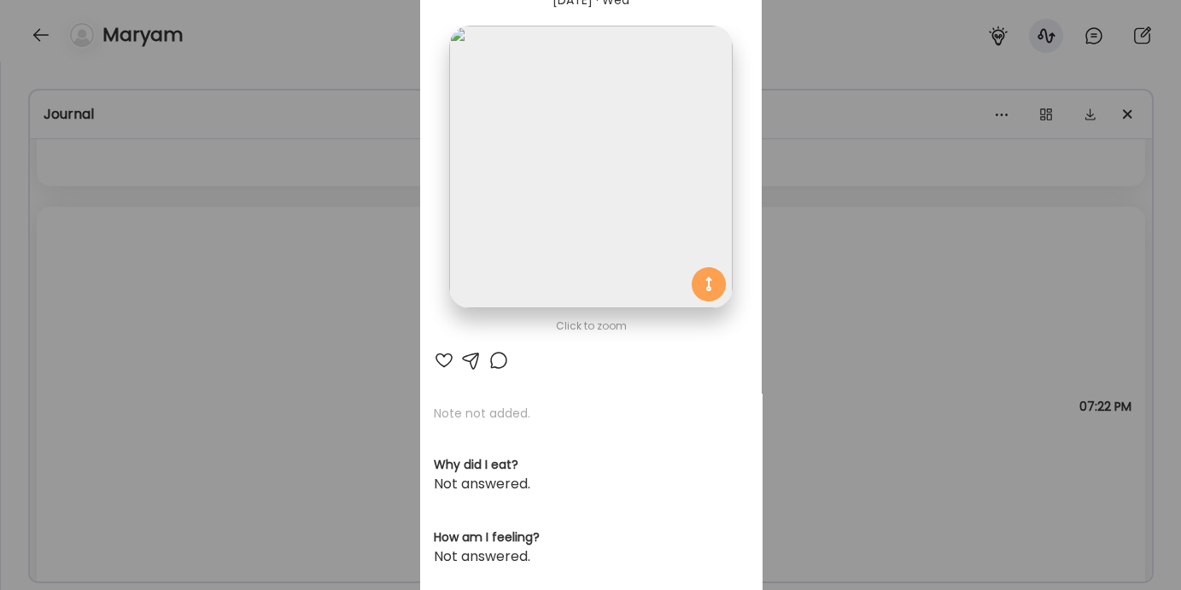
click at [325, 329] on div "Ate Coach Dashboard Wahoo! It’s official Take a moment to set up your Coach Pro…" at bounding box center [590, 295] width 1181 height 590
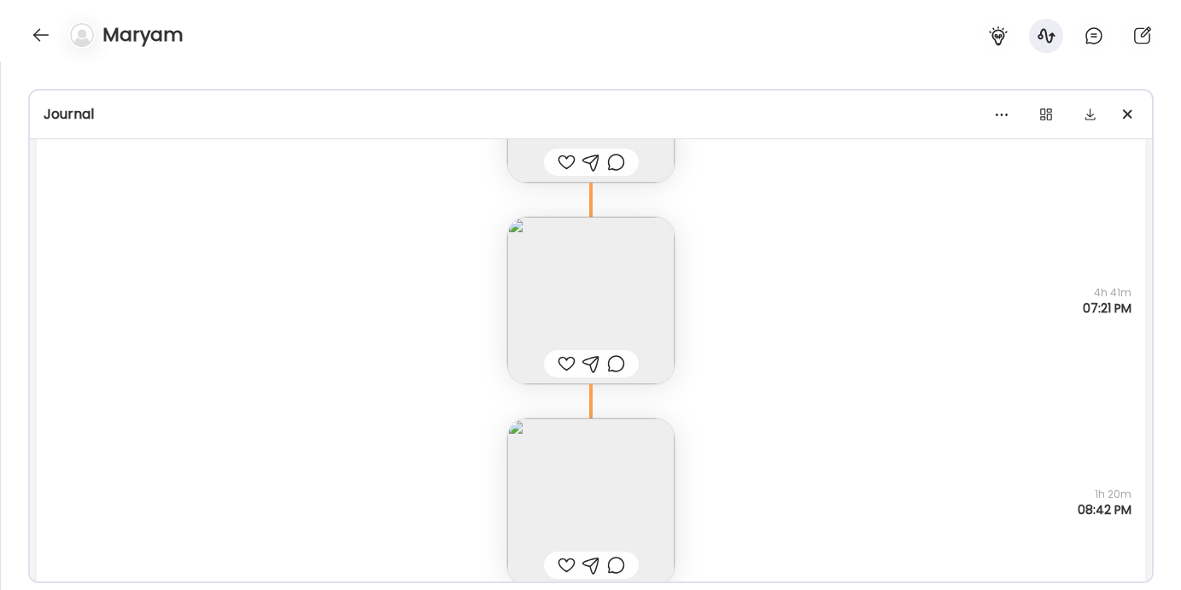
scroll to position [8637, 0]
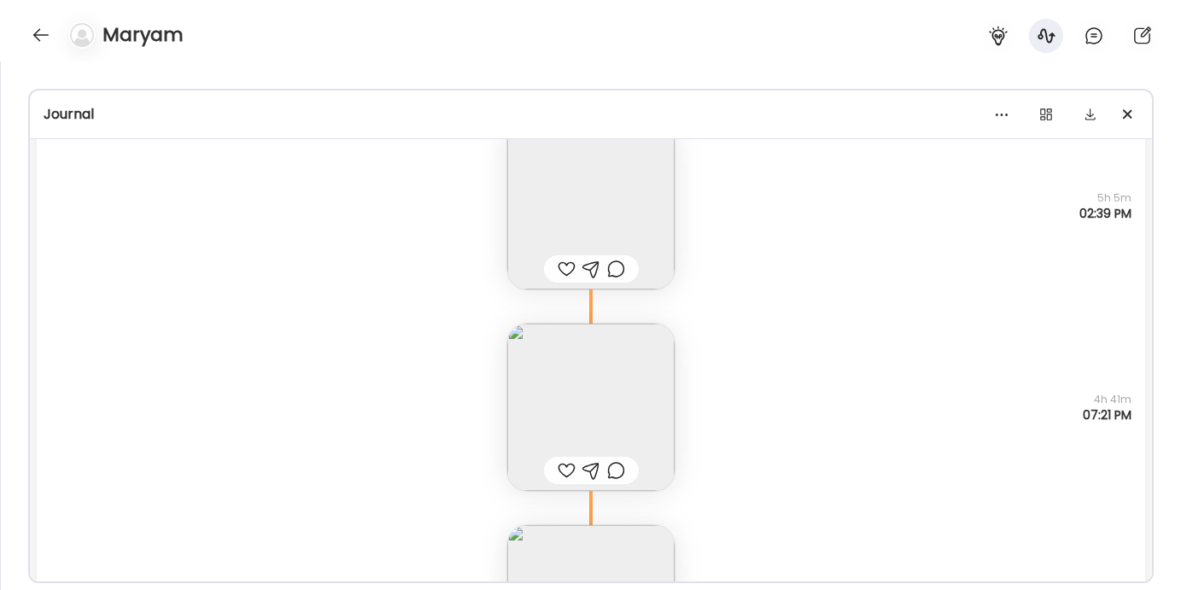
click at [534, 413] on img at bounding box center [590, 407] width 167 height 167
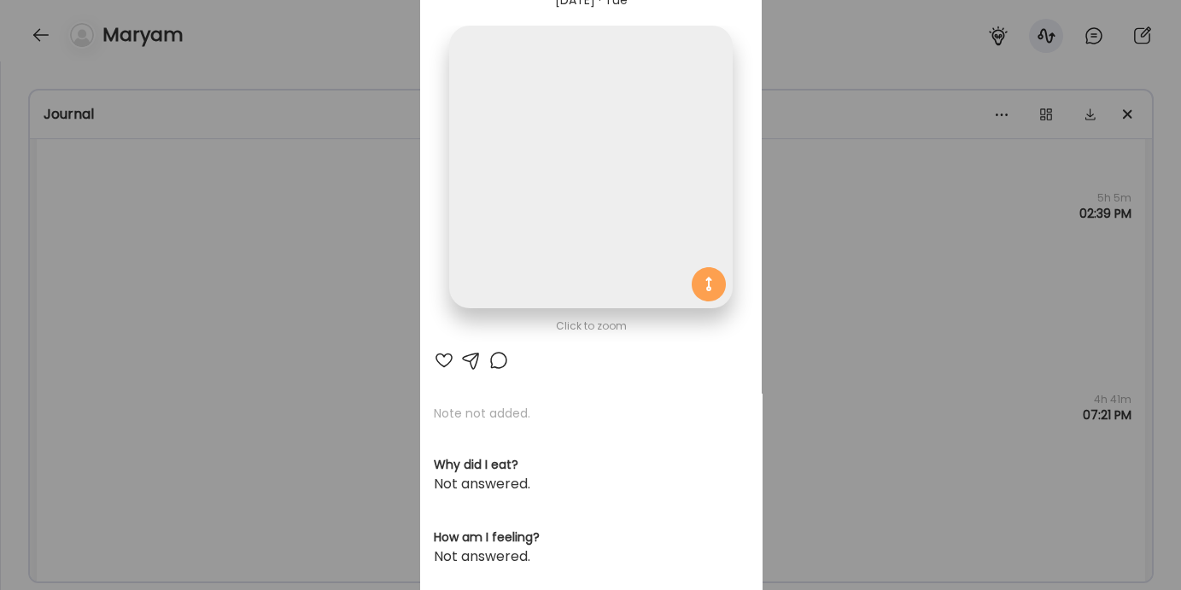
click at [297, 354] on div "Ate Coach Dashboard Wahoo! It’s official Take a moment to set up your Coach Pro…" at bounding box center [590, 295] width 1181 height 590
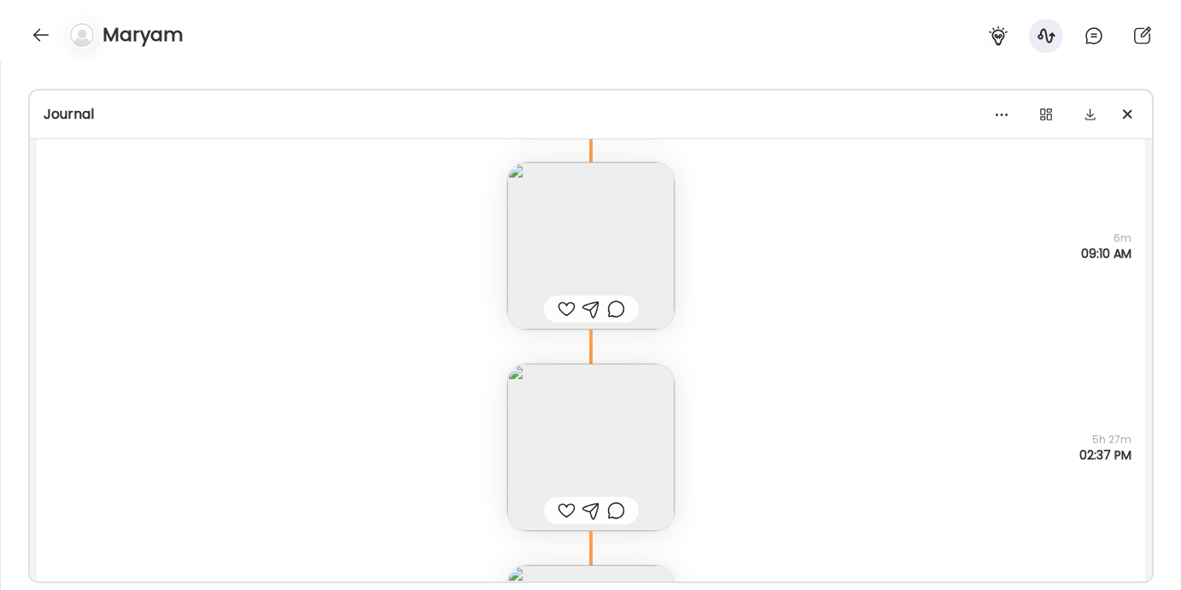
scroll to position [7570, 0]
click at [571, 448] on img at bounding box center [590, 449] width 167 height 167
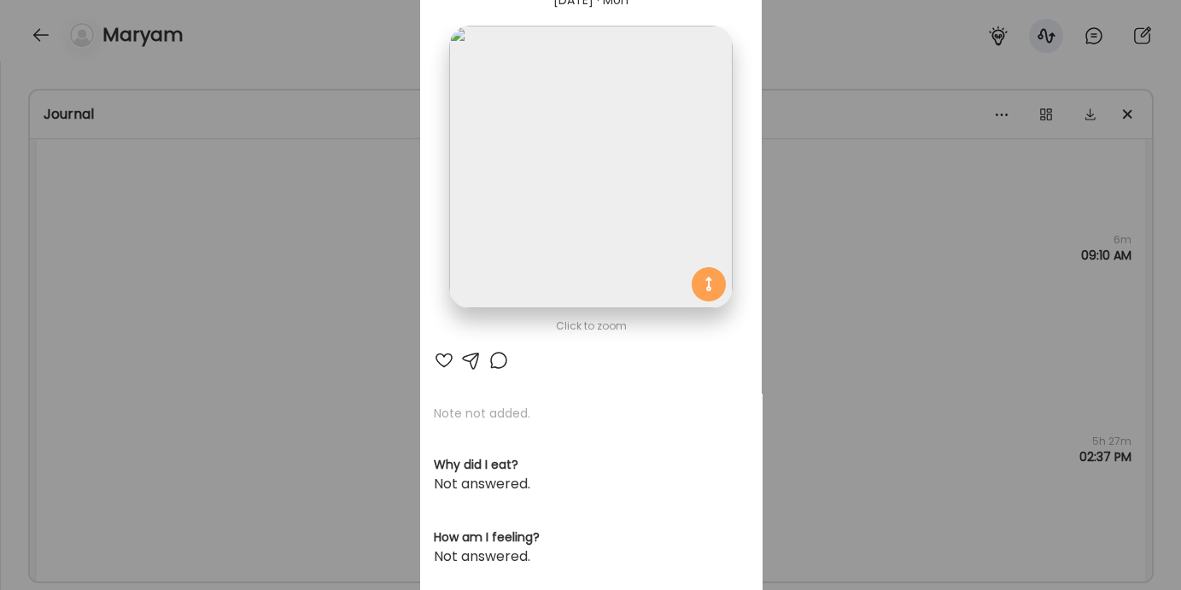
click at [360, 278] on div "Ate Coach Dashboard Wahoo! It’s official Take a moment to set up your Coach Pro…" at bounding box center [590, 295] width 1181 height 590
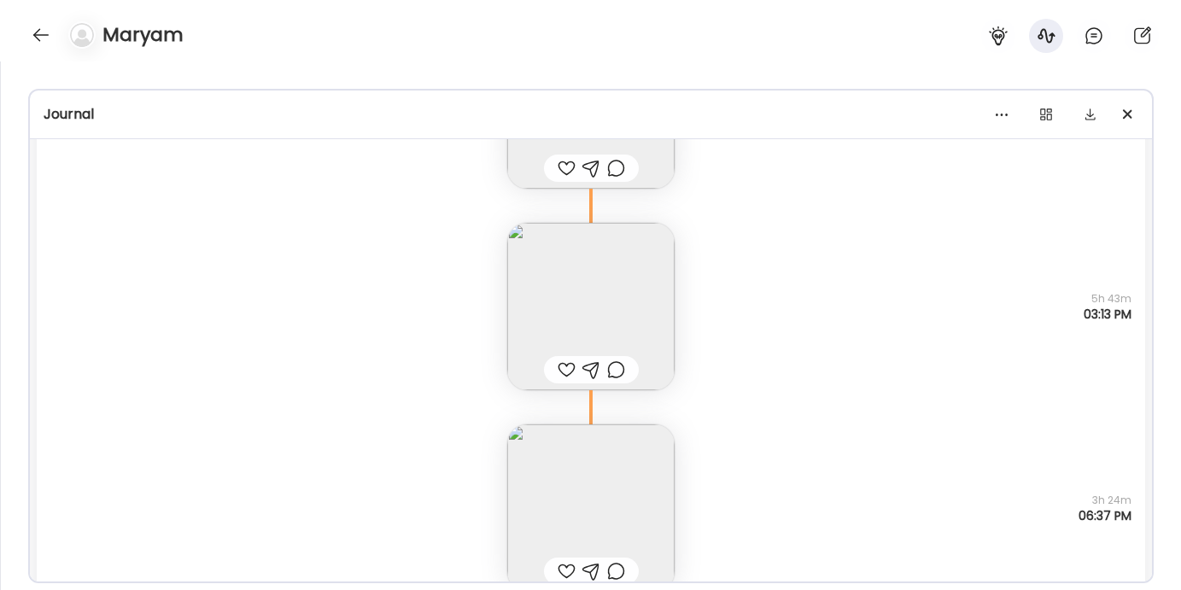
scroll to position [15761, 0]
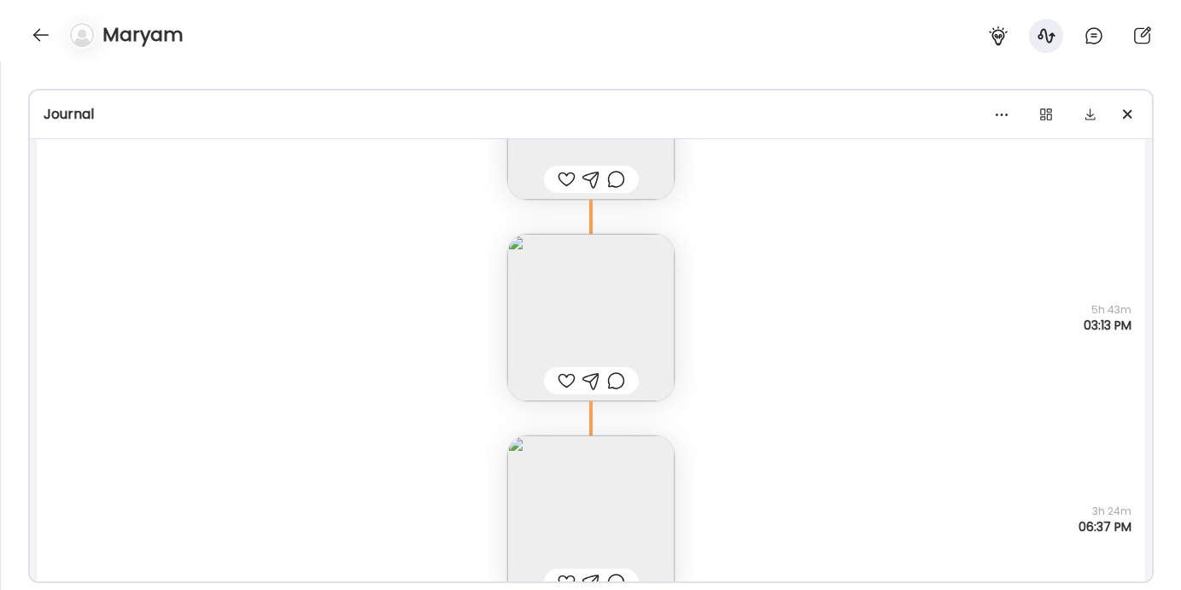
click at [567, 528] on img at bounding box center [590, 519] width 167 height 167
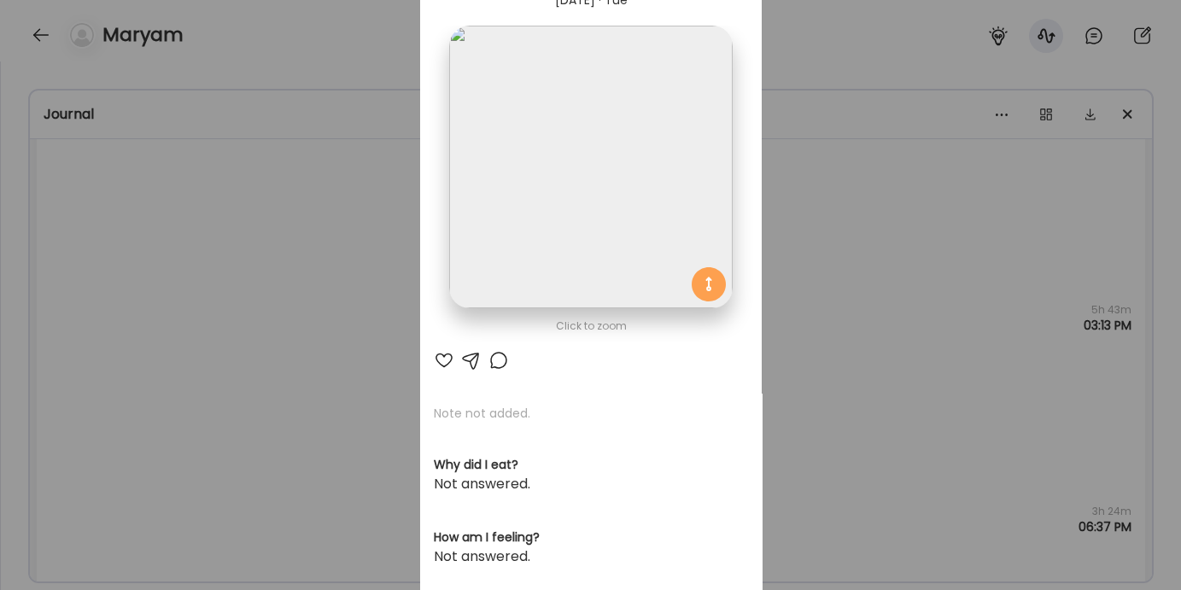
click at [284, 305] on div "Ate Coach Dashboard Wahoo! It’s official Take a moment to set up your Coach Pro…" at bounding box center [590, 295] width 1181 height 590
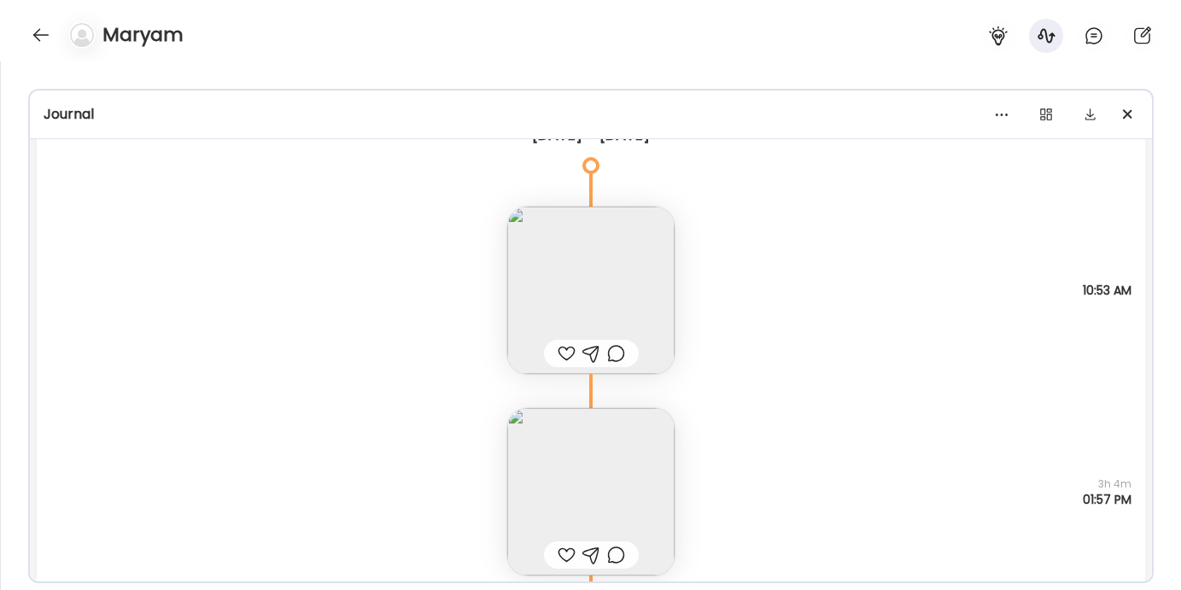
scroll to position [13413, 0]
click at [581, 509] on img at bounding box center [590, 492] width 167 height 167
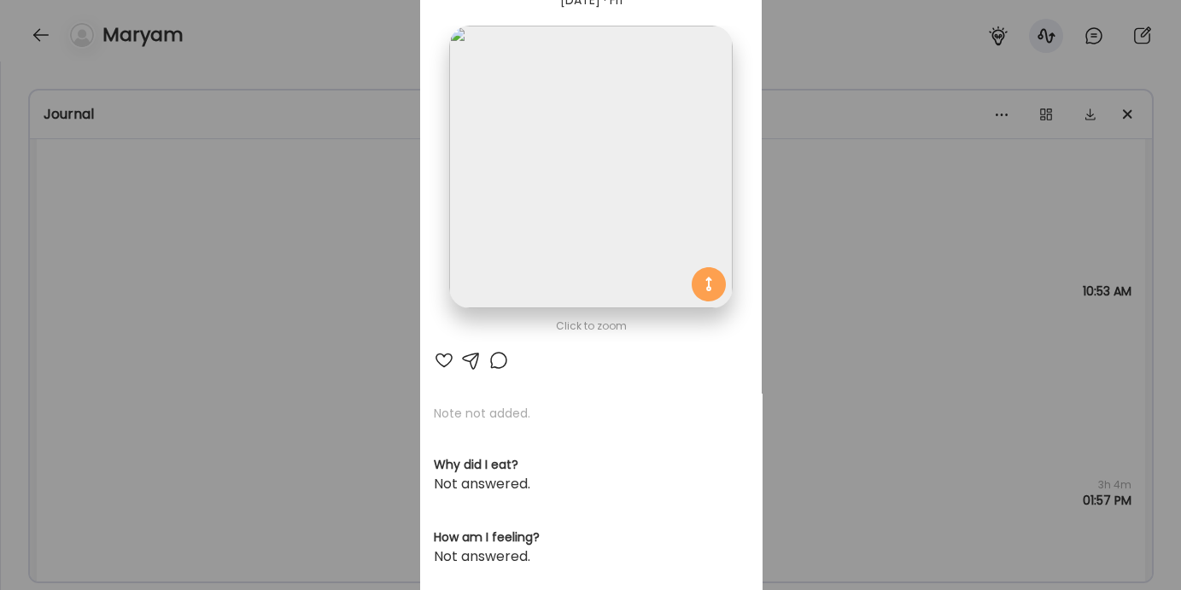
click at [808, 253] on div "Ate Coach Dashboard Wahoo! It’s official Take a moment to set up your Coach Pro…" at bounding box center [590, 295] width 1181 height 590
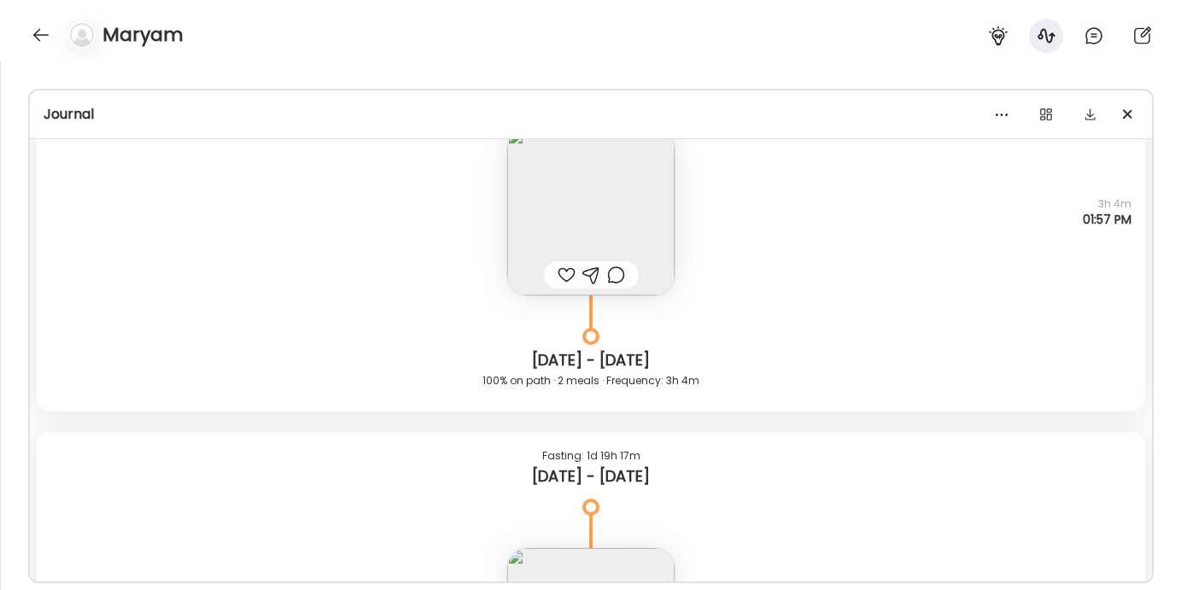
scroll to position [13787, 0]
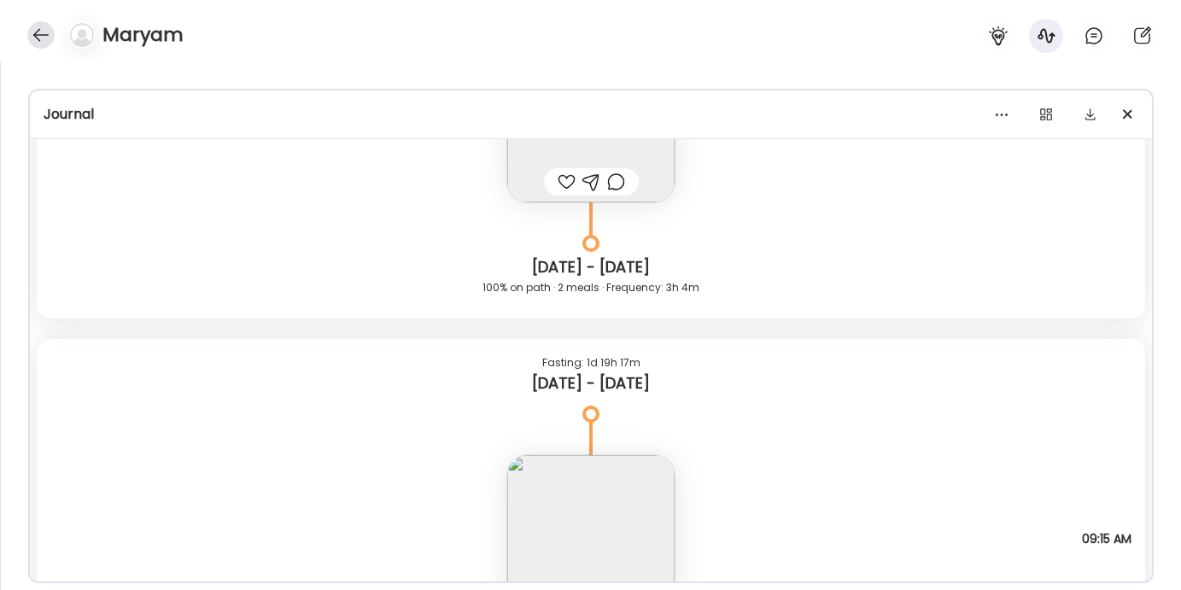
click at [43, 41] on div at bounding box center [40, 34] width 27 height 27
